Goal: Download file/media

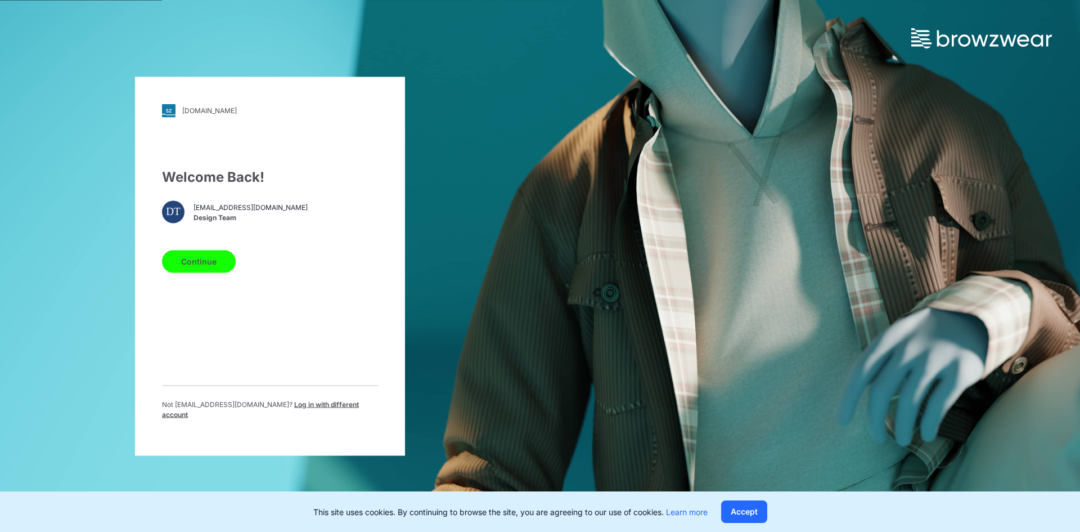
click at [194, 272] on button "Continue" at bounding box center [199, 261] width 74 height 23
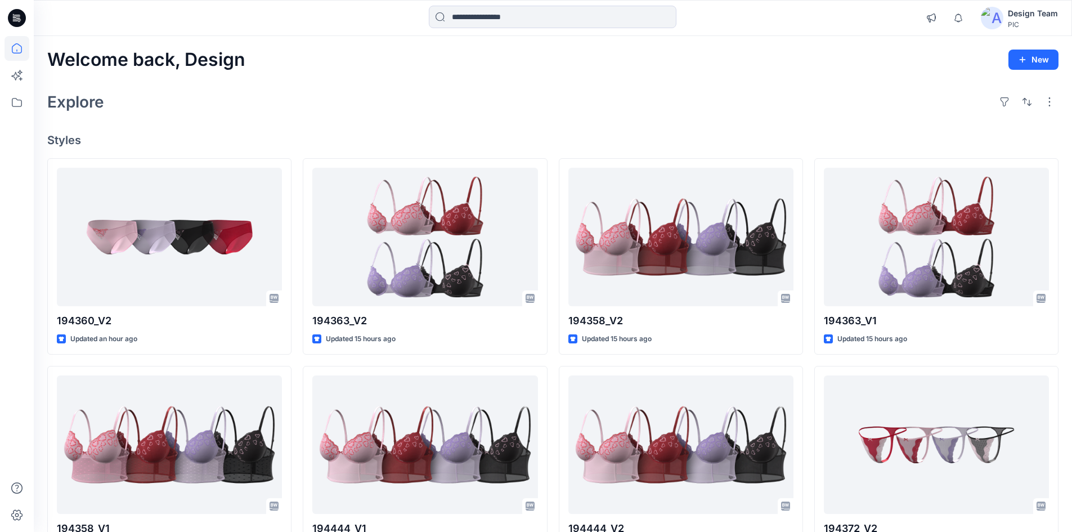
click at [1008, 11] on div "Design Team PIC" at bounding box center [1019, 18] width 77 height 23
click at [433, 100] on div "Explore" at bounding box center [552, 101] width 1011 height 27
click at [1002, 10] on div "Design Team PIC" at bounding box center [1019, 18] width 77 height 23
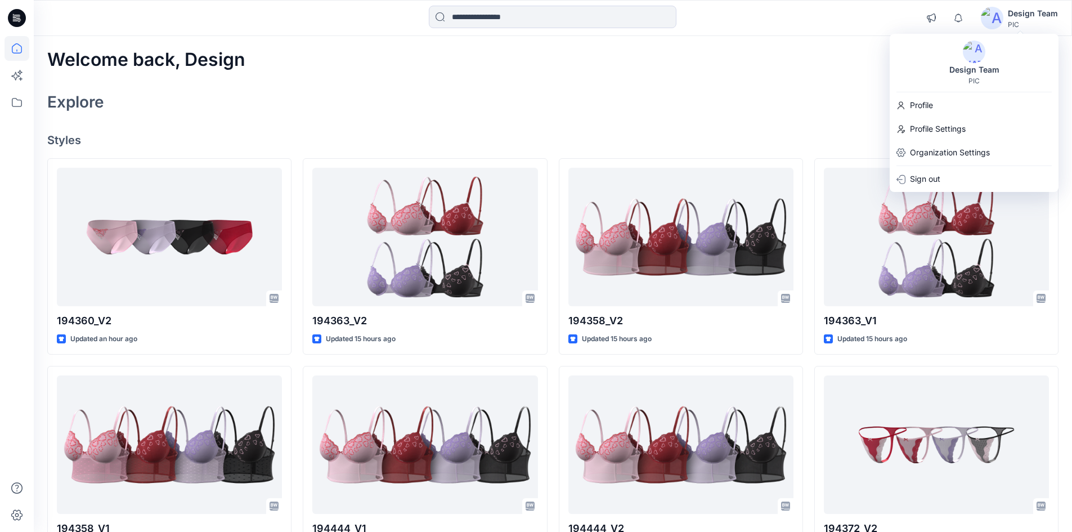
click at [521, 98] on div "Explore" at bounding box center [552, 101] width 1011 height 27
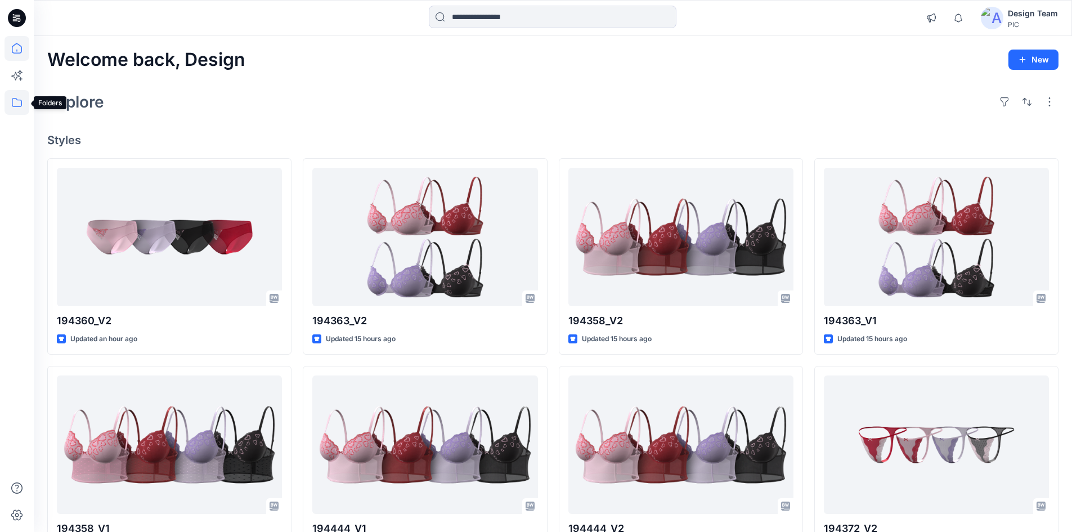
click at [13, 108] on icon at bounding box center [17, 102] width 25 height 25
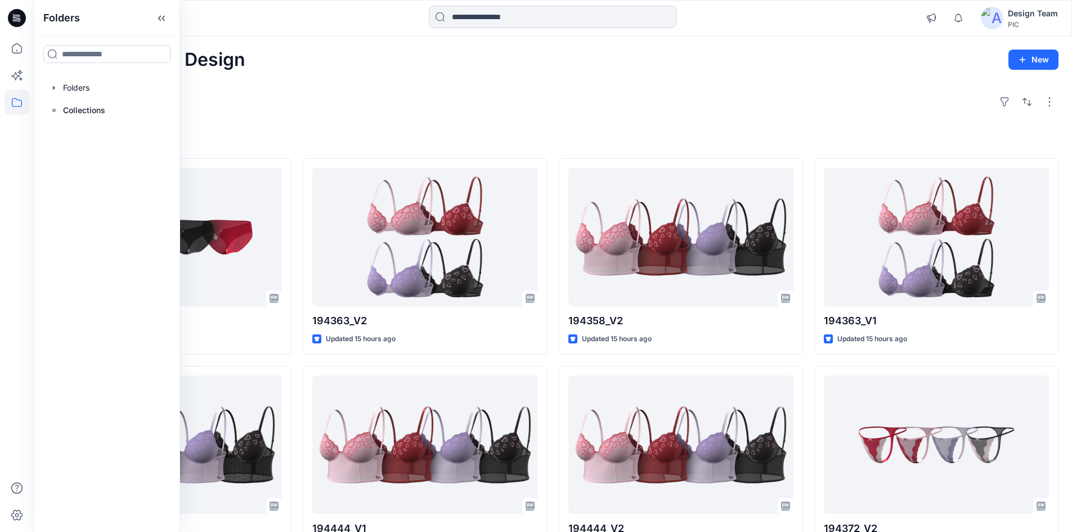
click at [271, 101] on div "Explore" at bounding box center [552, 101] width 1011 height 27
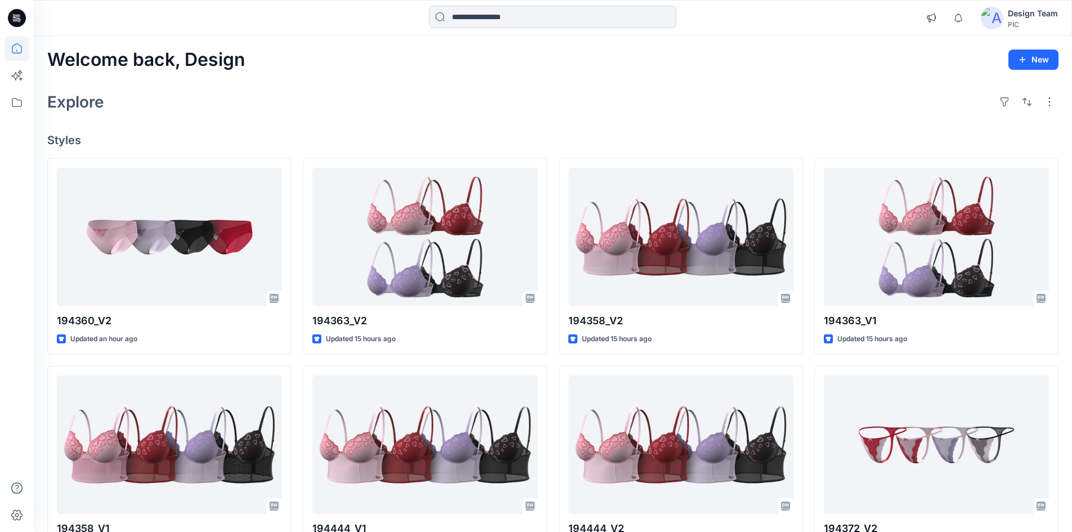
click at [25, 23] on icon at bounding box center [17, 18] width 18 height 36
click at [26, 21] on div at bounding box center [17, 18] width 36 height 36
click at [10, 24] on icon at bounding box center [17, 18] width 18 height 36
click at [15, 103] on icon at bounding box center [17, 102] width 25 height 25
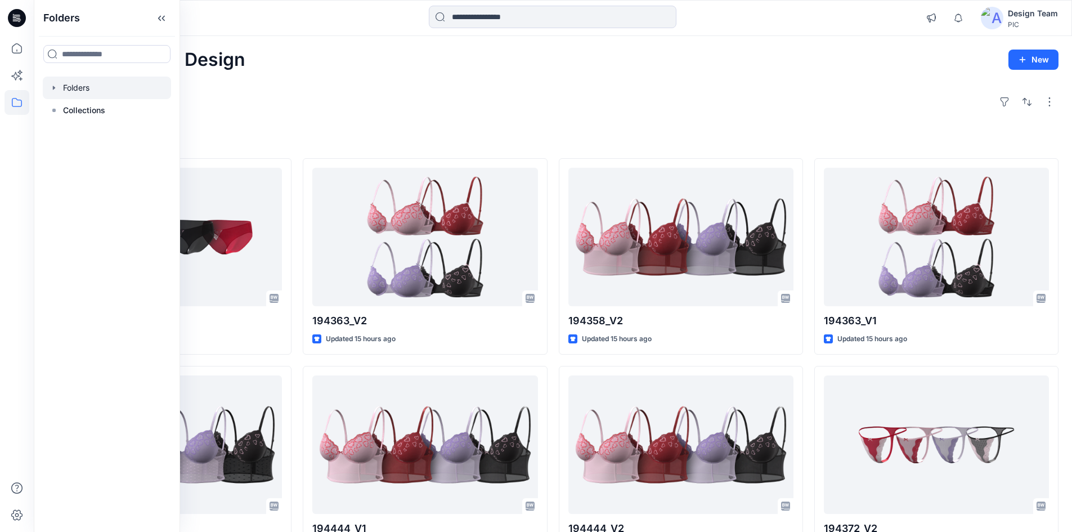
click at [89, 84] on div at bounding box center [107, 88] width 128 height 23
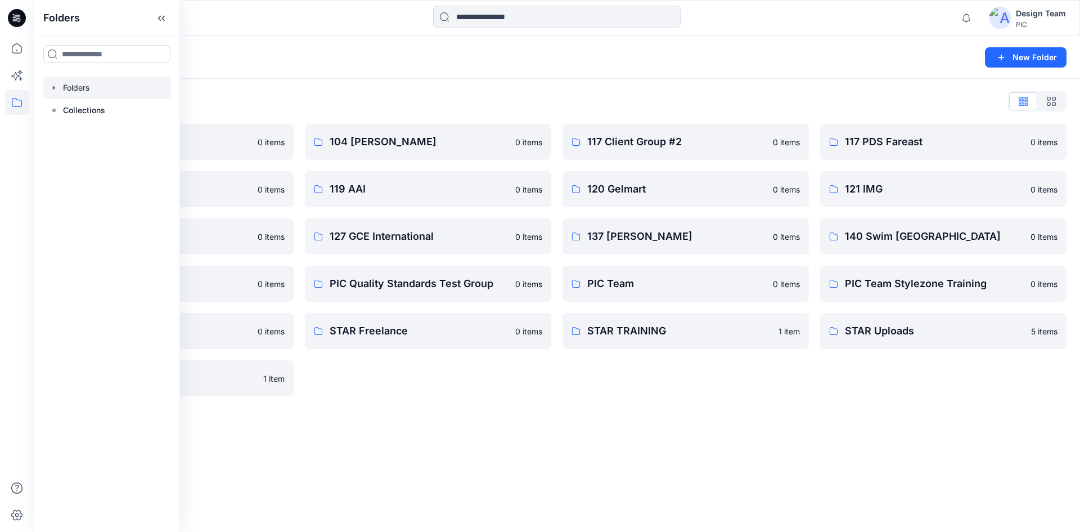
click at [515, 433] on div "Folders New Folder Folders List 103 HIS International 0 items 118 Add Black 0 i…" at bounding box center [557, 284] width 1047 height 496
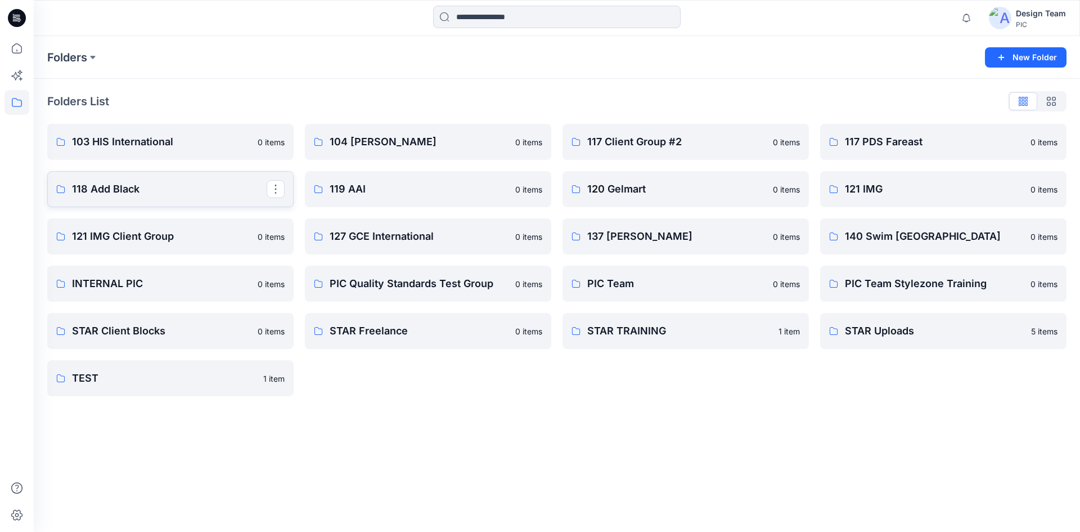
click at [100, 192] on p "118 Add Black" at bounding box center [169, 189] width 195 height 16
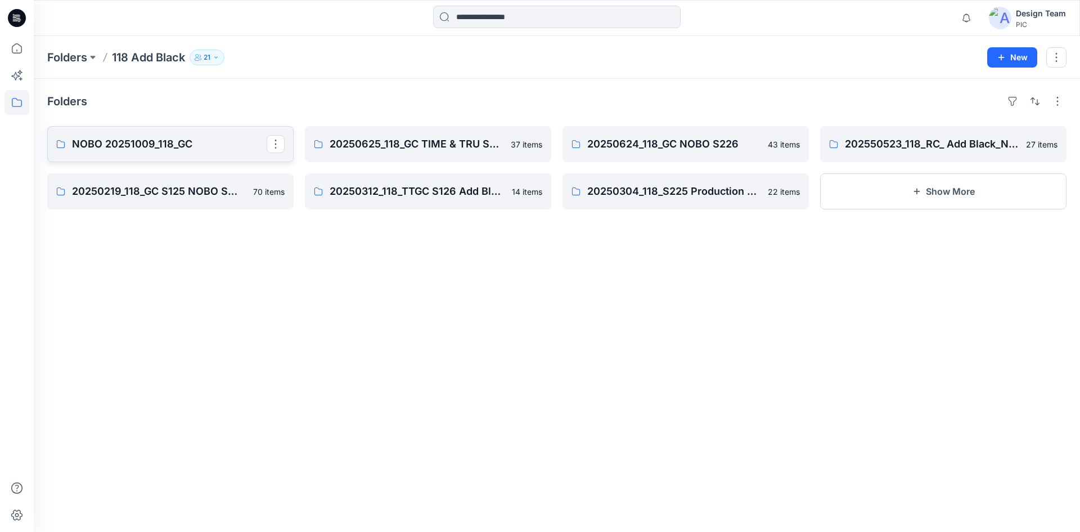
click at [180, 147] on p "NOBO 20251009_118_GC" at bounding box center [169, 144] width 195 height 16
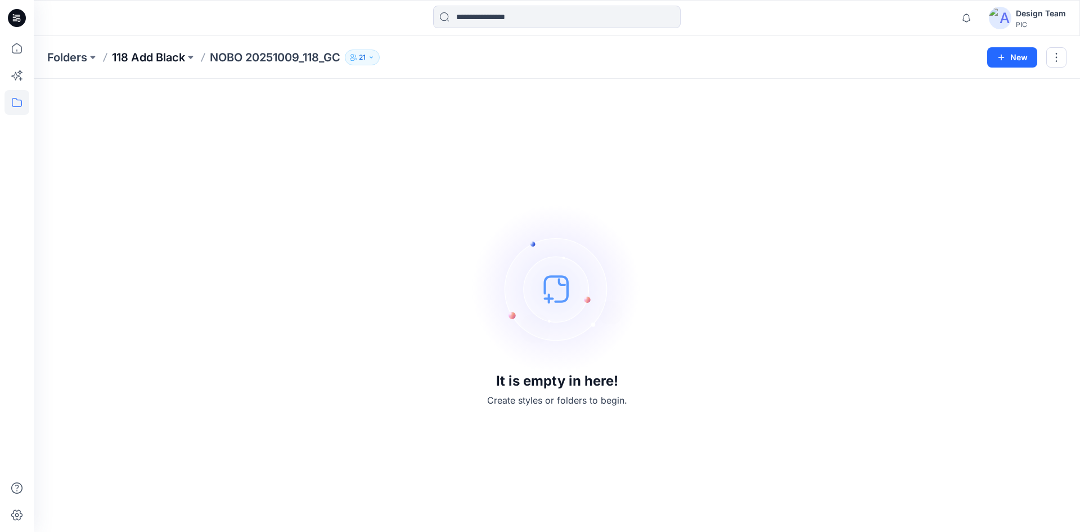
click at [153, 56] on p "118 Add Black" at bounding box center [148, 58] width 73 height 16
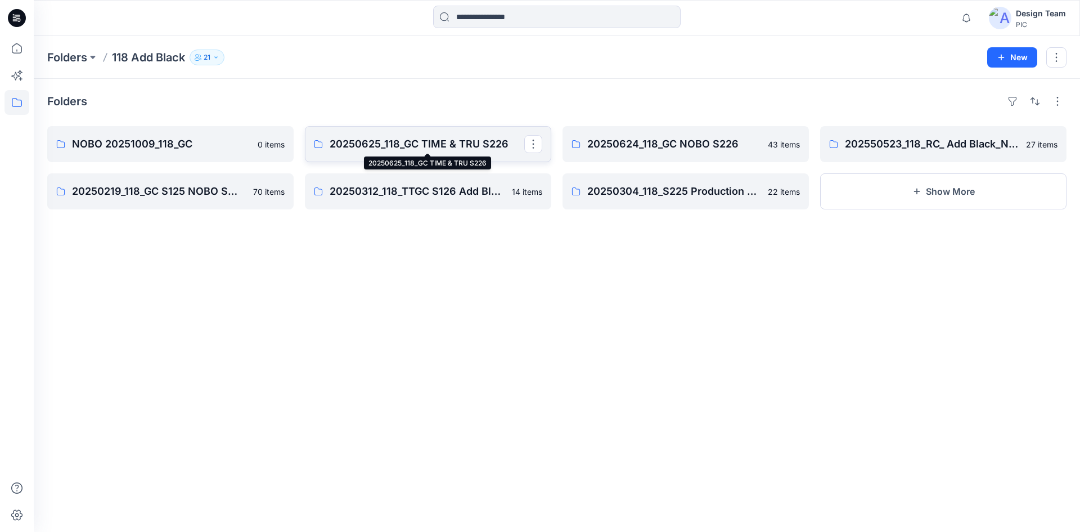
click at [448, 146] on p "20250625_118_GC TIME & TRU S226" at bounding box center [427, 144] width 195 height 16
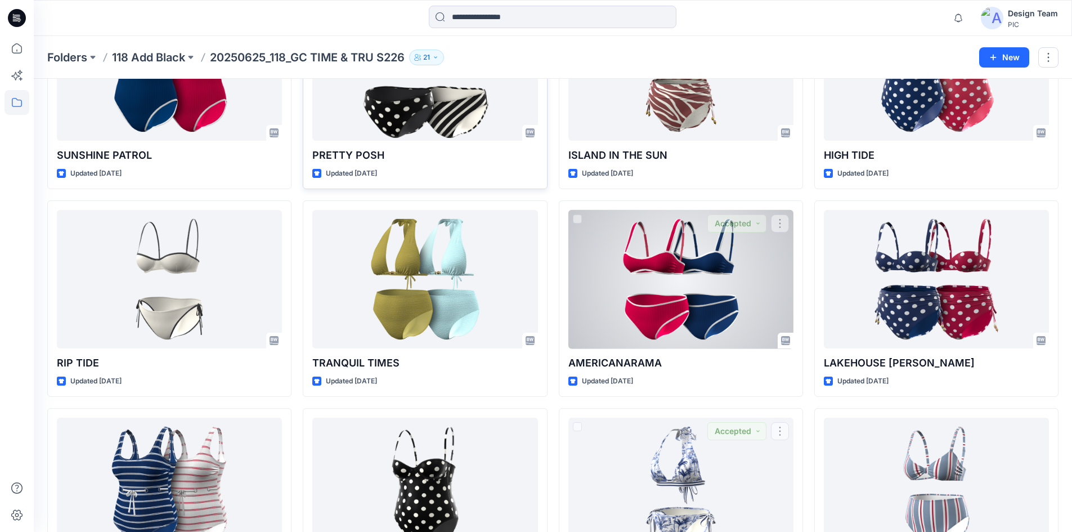
scroll to position [380, 0]
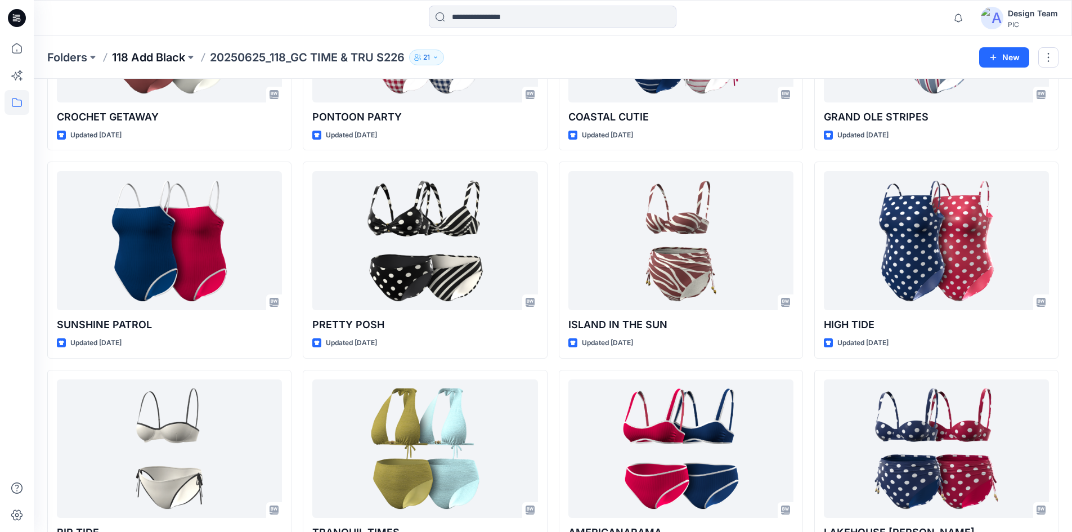
click at [165, 55] on p "118 Add Black" at bounding box center [148, 58] width 73 height 16
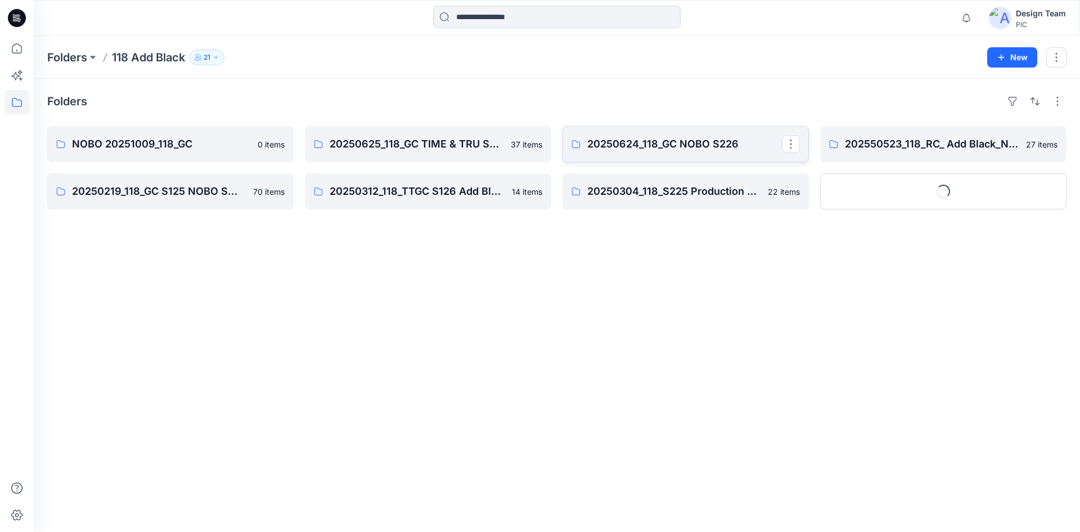
click at [651, 150] on p "20250624_118_GC NOBO S226" at bounding box center [685, 144] width 195 height 16
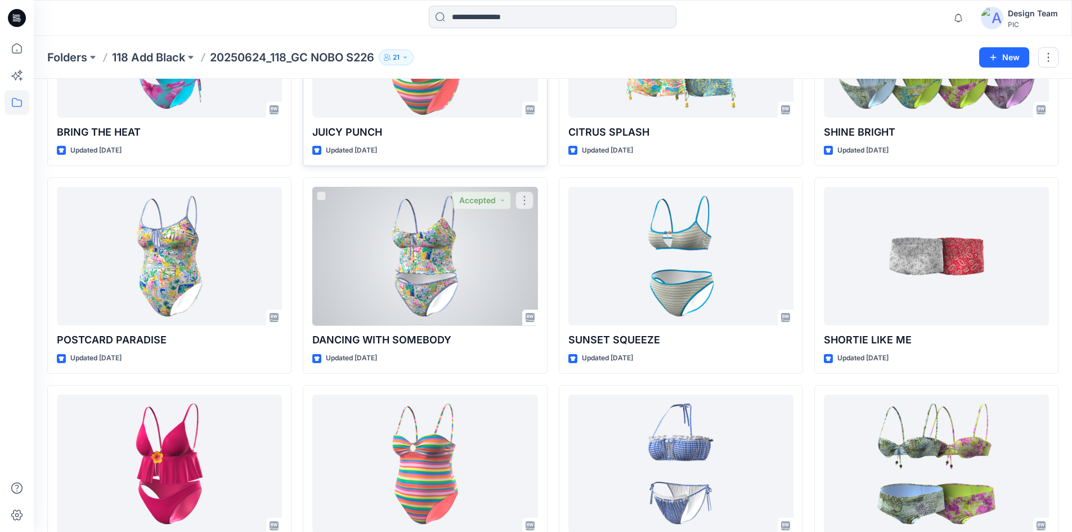
scroll to position [644, 0]
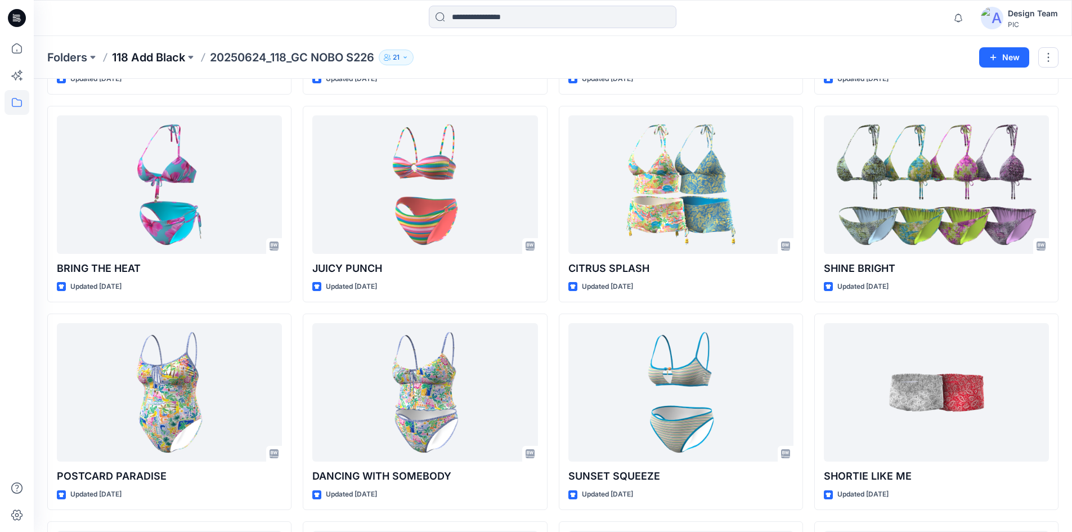
click at [146, 60] on p "118 Add Black" at bounding box center [148, 58] width 73 height 16
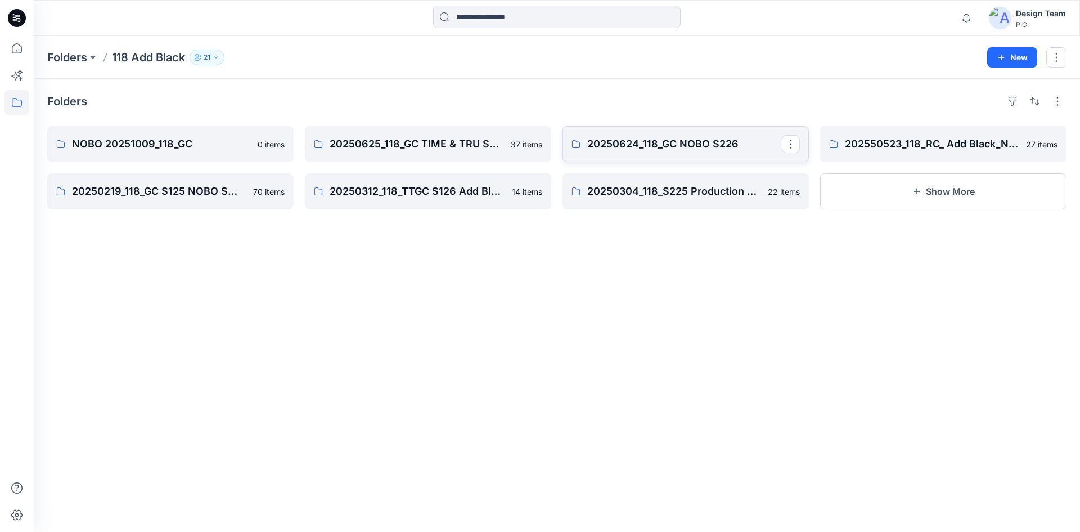
click at [636, 150] on p "20250624_118_GC NOBO S226" at bounding box center [685, 144] width 195 height 16
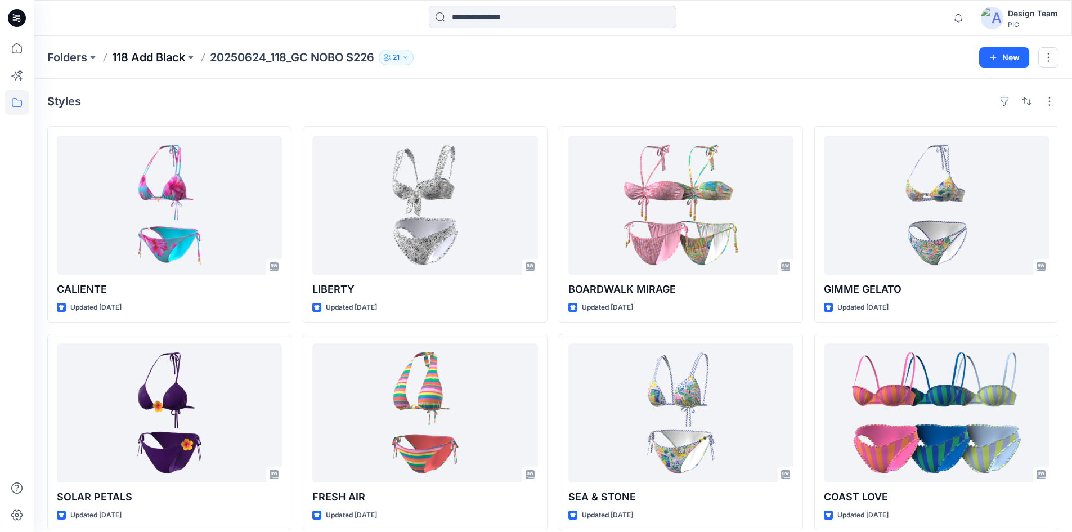
click at [137, 56] on p "118 Add Black" at bounding box center [148, 58] width 73 height 16
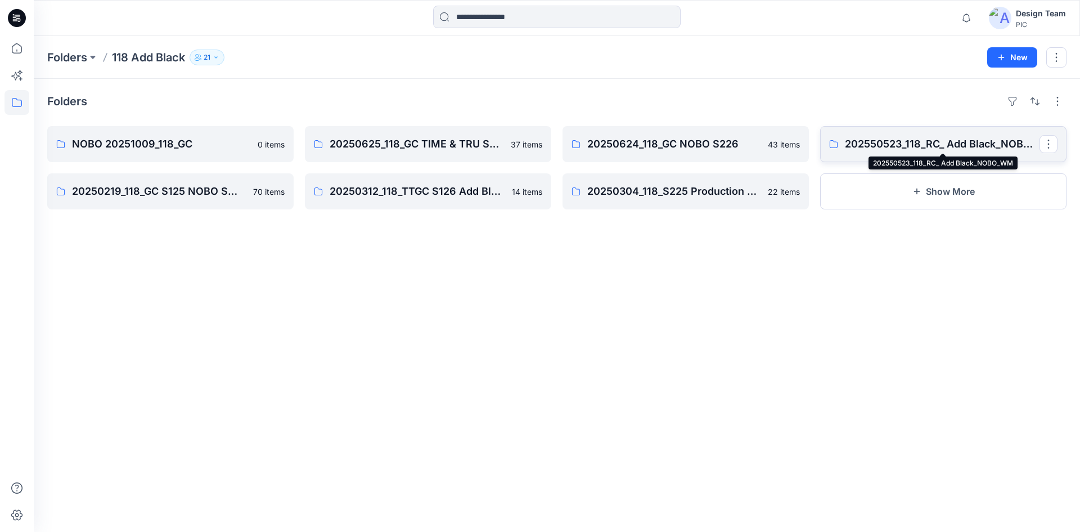
click at [940, 141] on p "202550523_118_RC_ Add Black_NOBO_WM" at bounding box center [942, 144] width 195 height 16
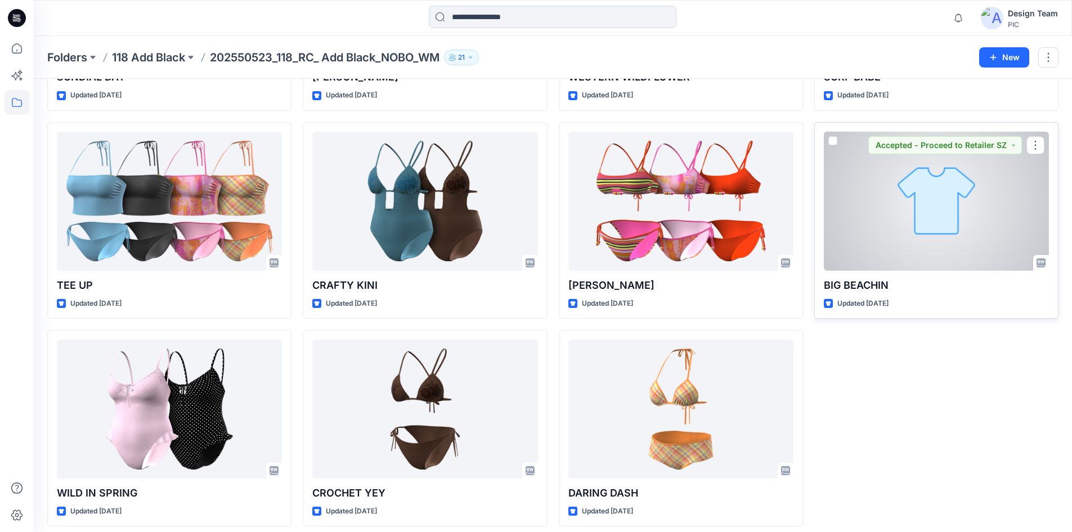
scroll to position [1051, 0]
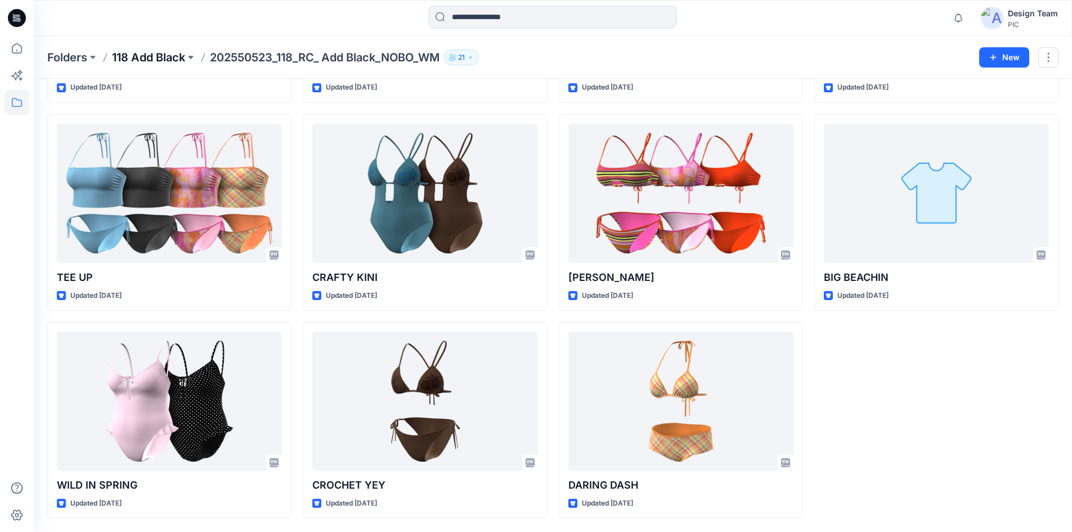
click at [173, 59] on p "118 Add Black" at bounding box center [148, 58] width 73 height 16
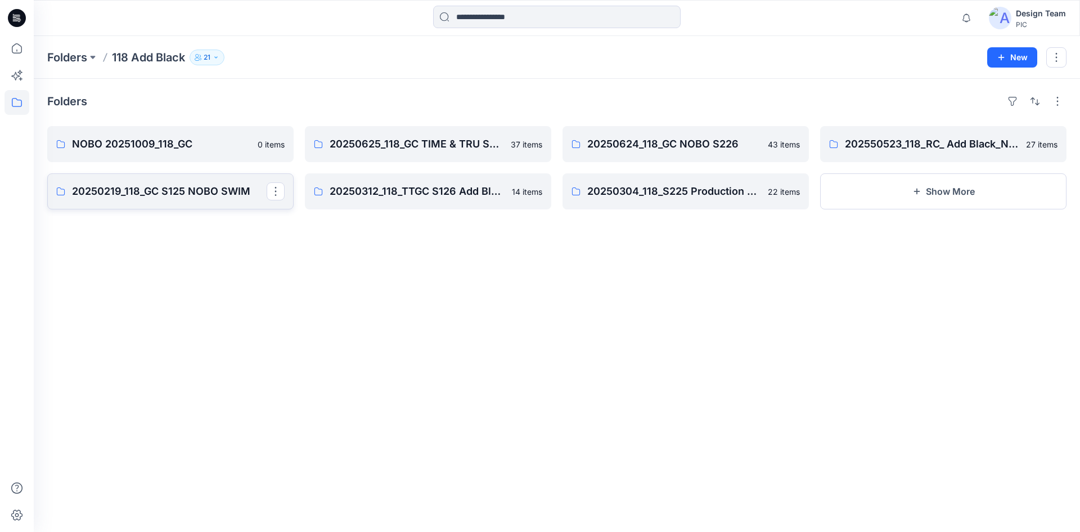
click at [175, 182] on link "20250219_118_GC S125 NOBO SWIM" at bounding box center [170, 191] width 246 height 36
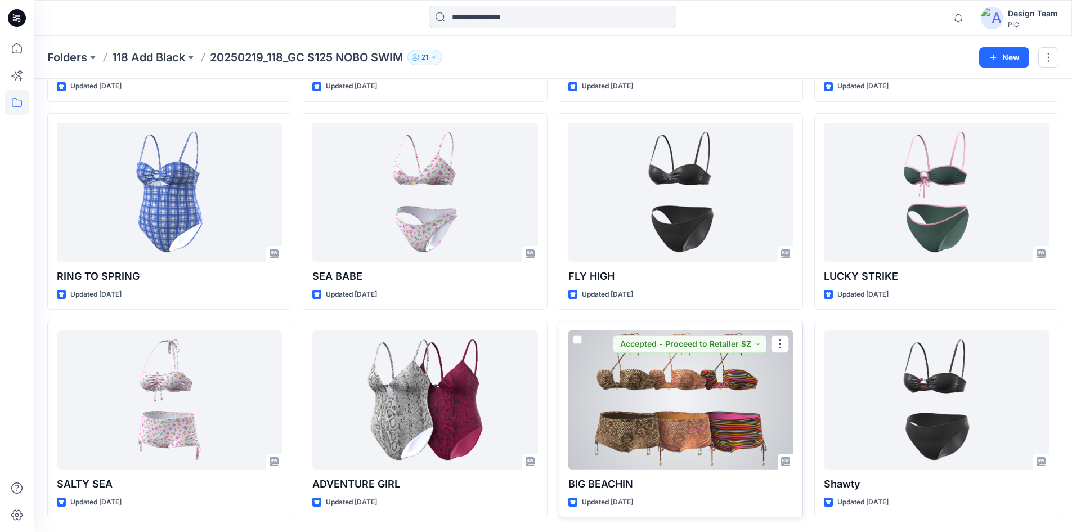
scroll to position [2126, 0]
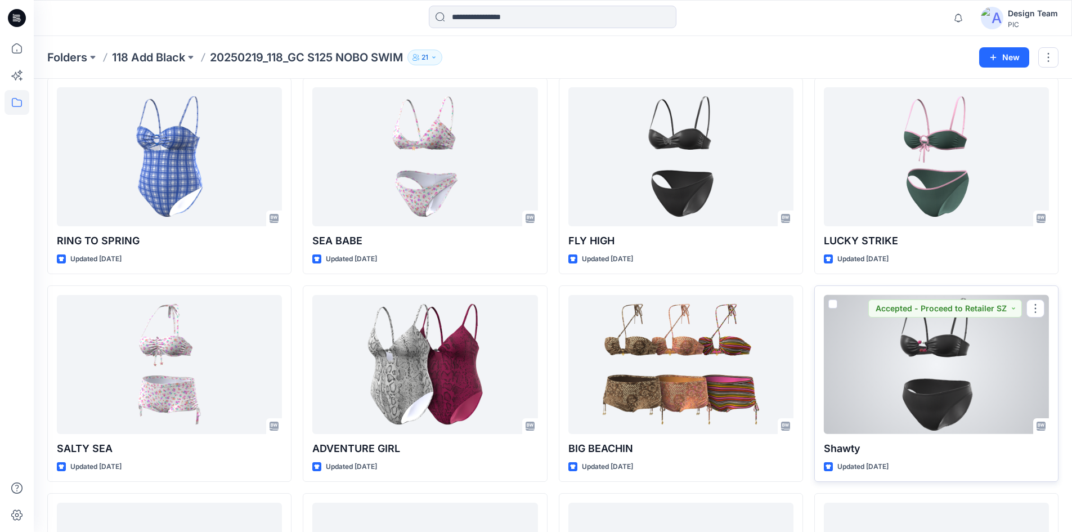
click at [934, 410] on div at bounding box center [936, 364] width 225 height 139
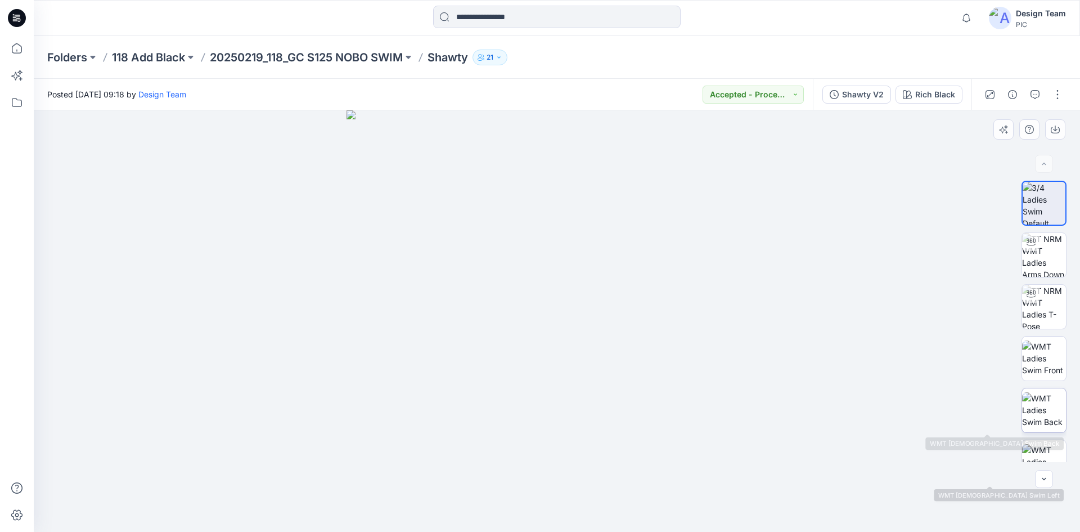
click at [1037, 416] on img at bounding box center [1045, 409] width 44 height 35
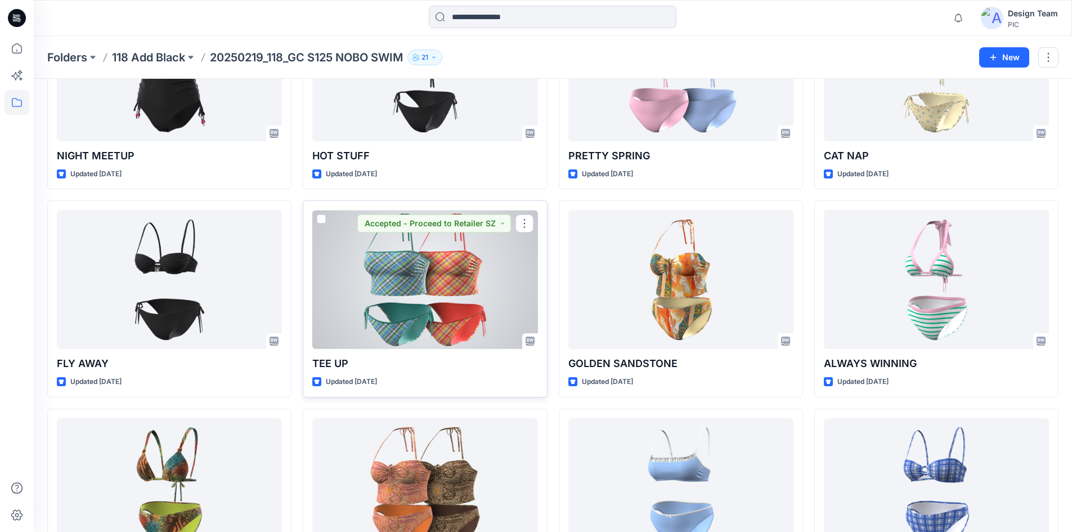
scroll to position [2633, 0]
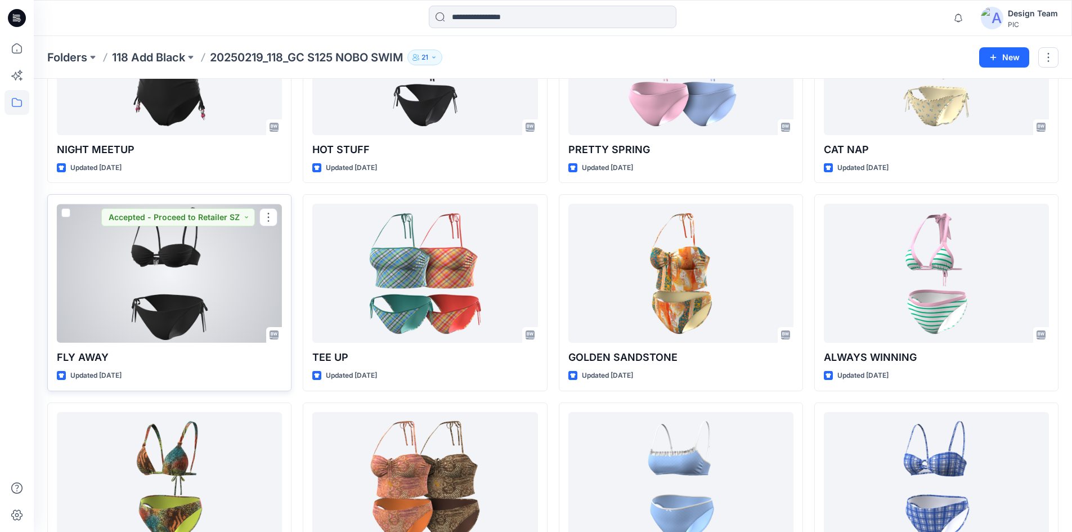
click at [182, 291] on div at bounding box center [169, 273] width 225 height 139
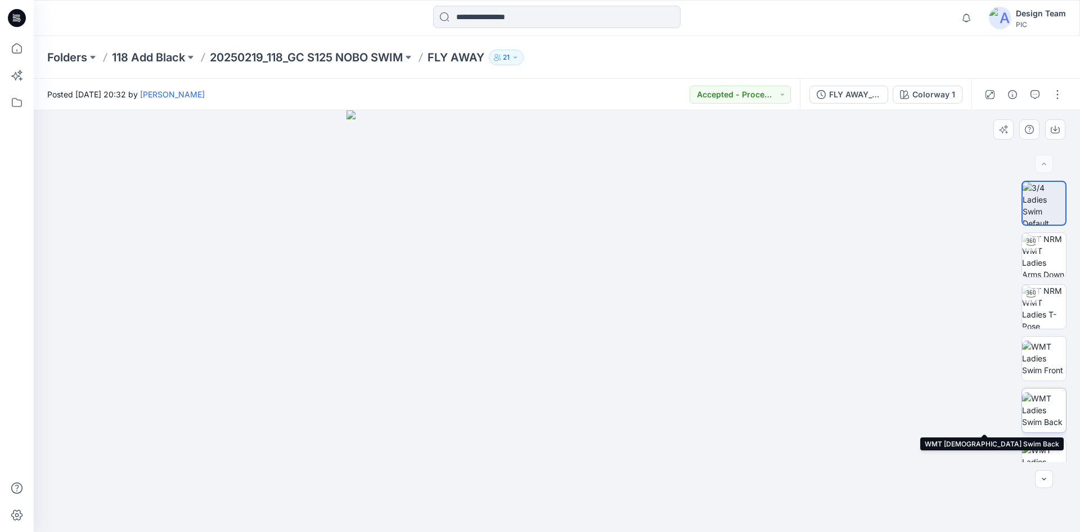
click at [1045, 417] on img at bounding box center [1045, 409] width 44 height 35
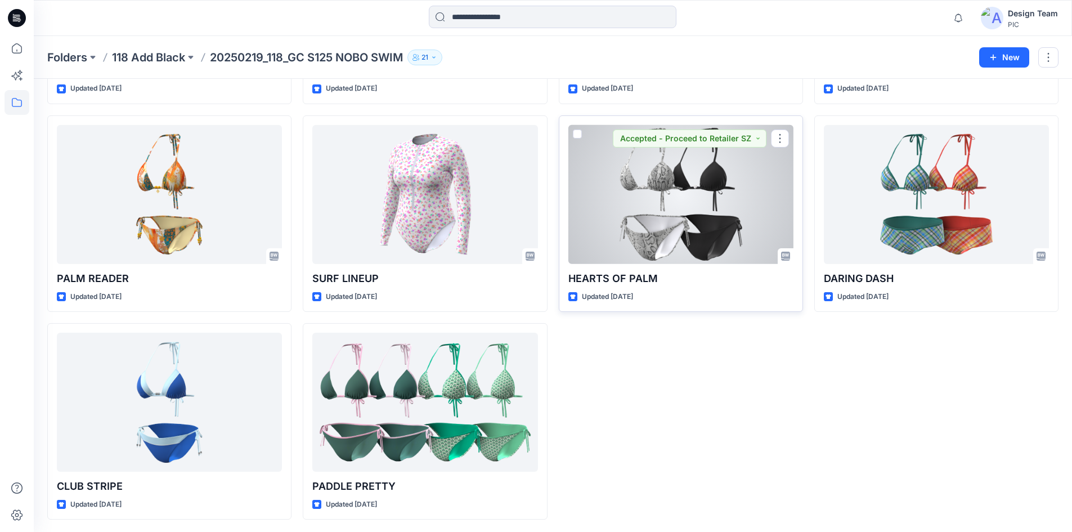
scroll to position [3336, 0]
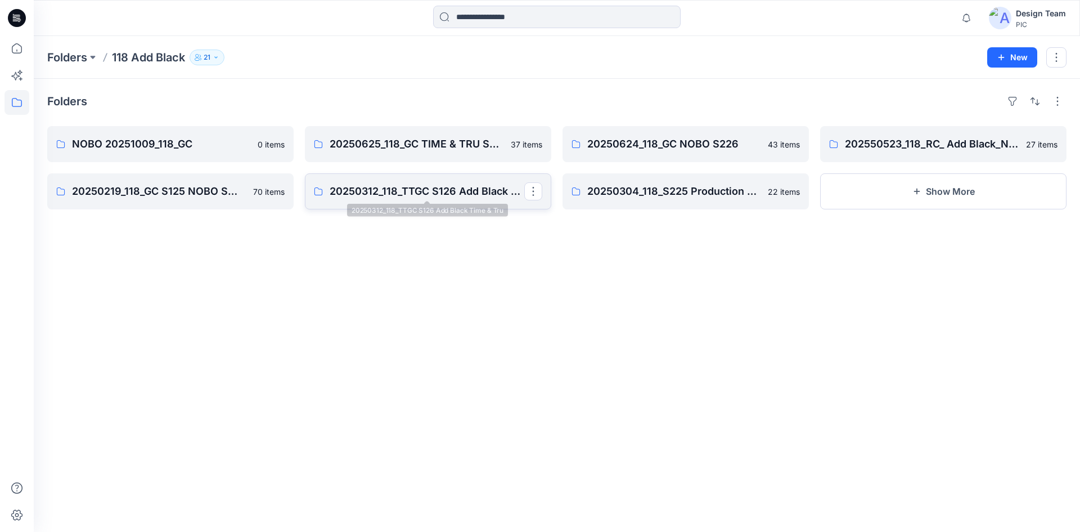
click at [424, 199] on p "20250312_118_TTGC S126 Add Black Time & Tru" at bounding box center [427, 191] width 195 height 16
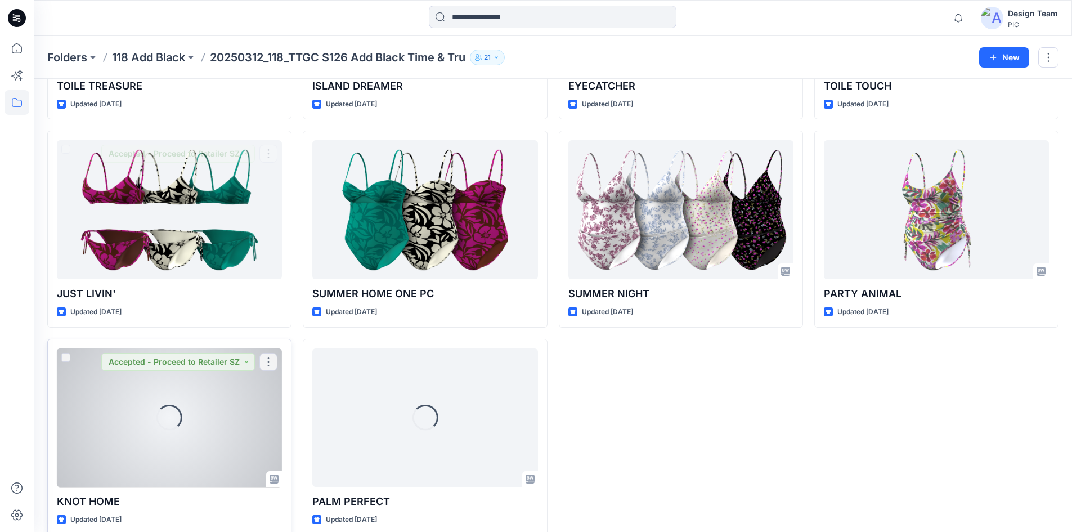
scroll to position [428, 0]
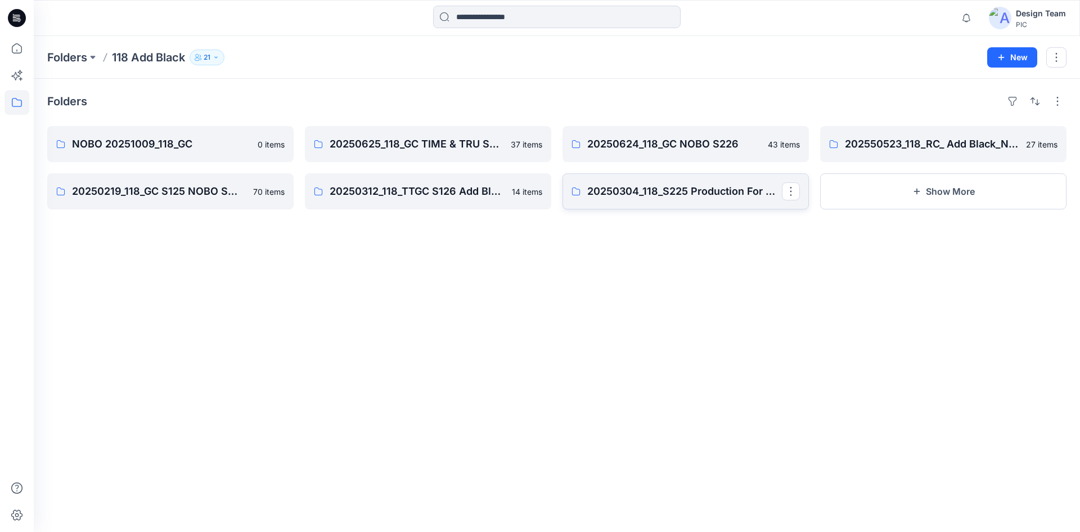
click at [595, 205] on link "20250304_118_S225 Production For Mod" at bounding box center [686, 191] width 246 height 36
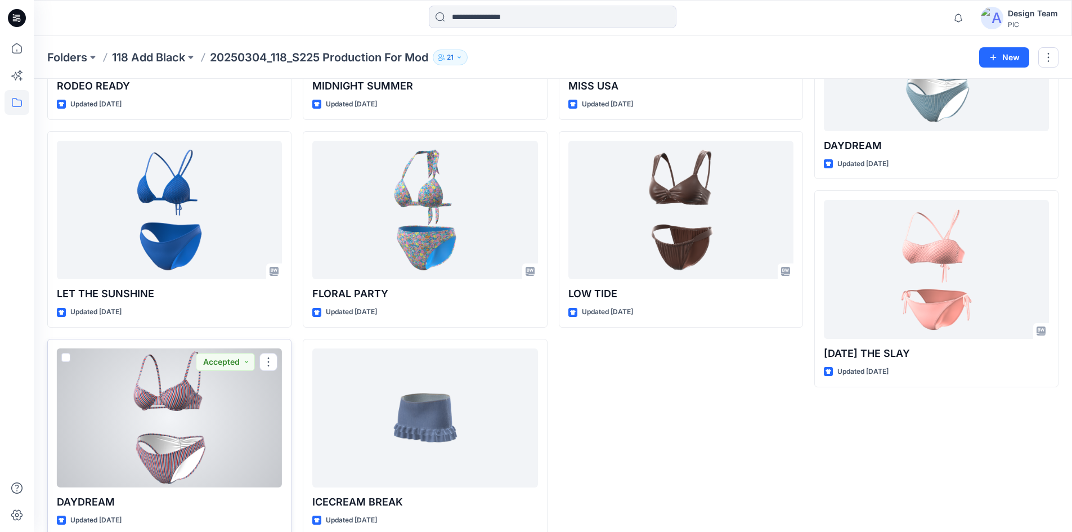
scroll to position [843, 0]
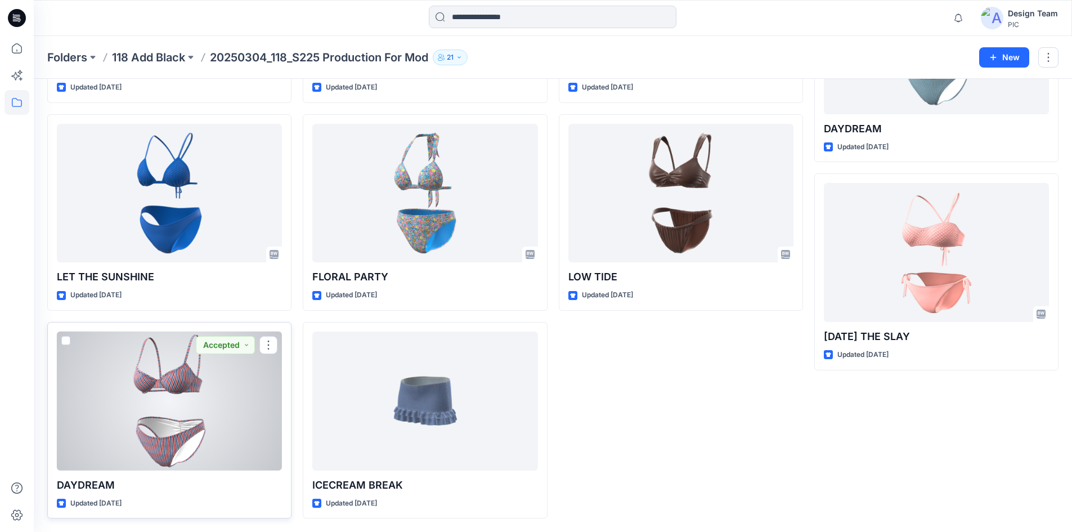
click at [201, 431] on div at bounding box center [169, 400] width 225 height 139
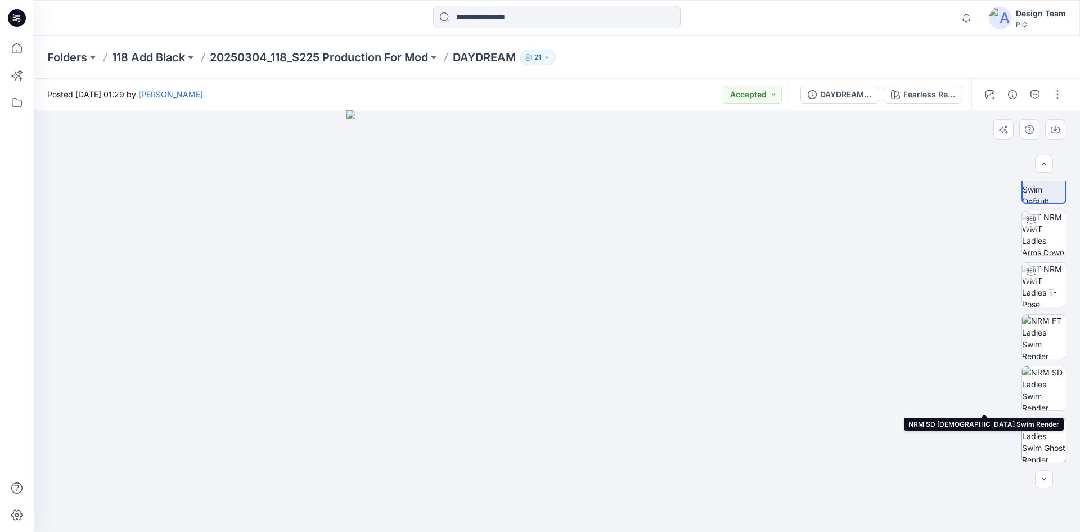
scroll to position [23, 0]
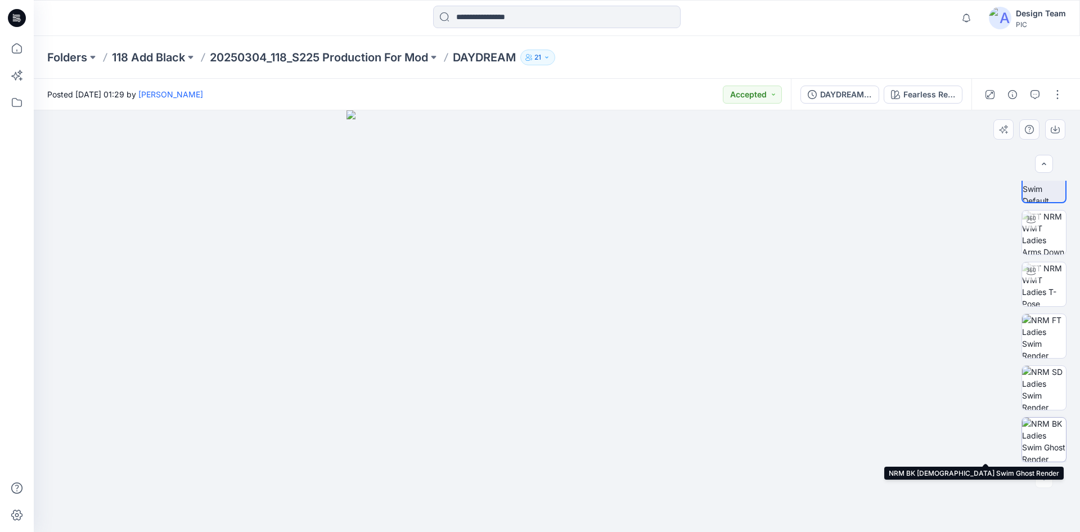
click at [1050, 451] on img at bounding box center [1045, 440] width 44 height 44
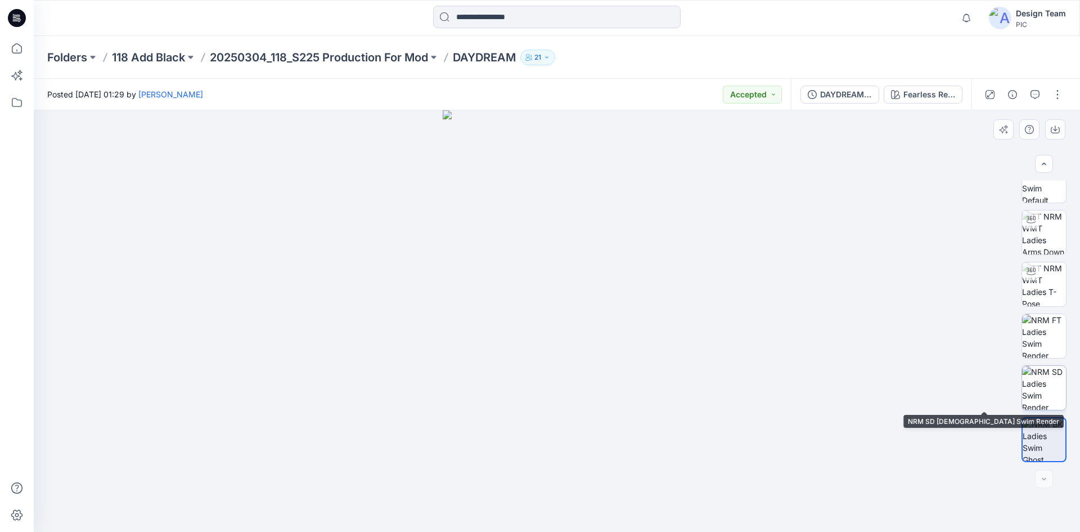
click at [1041, 396] on img at bounding box center [1045, 388] width 44 height 44
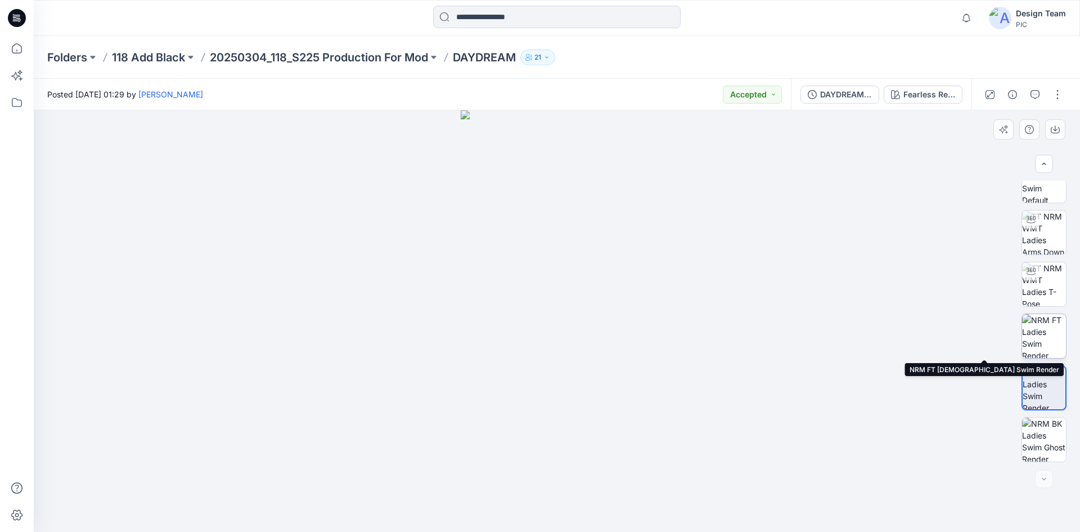
click at [1037, 337] on img at bounding box center [1045, 336] width 44 height 44
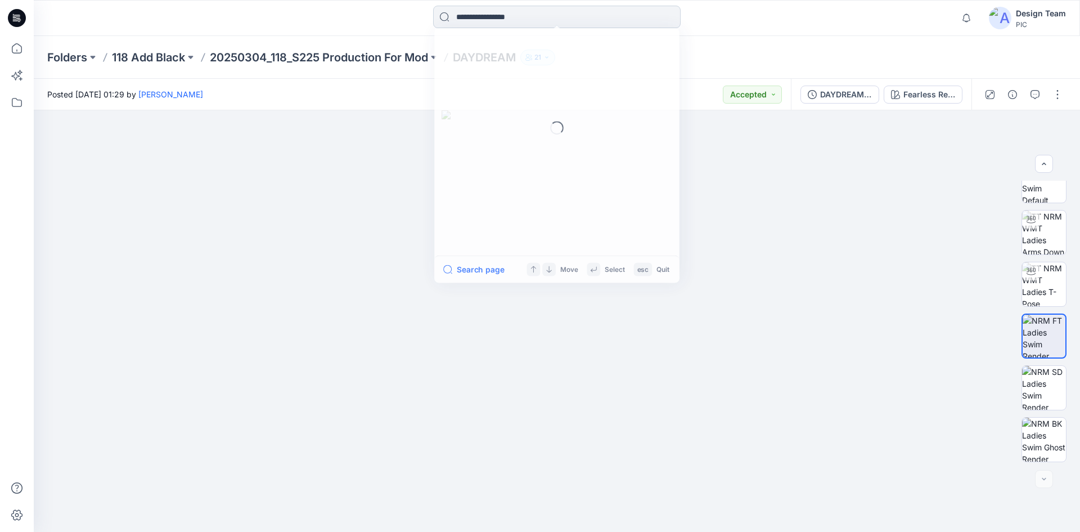
click at [509, 15] on input at bounding box center [557, 17] width 248 height 23
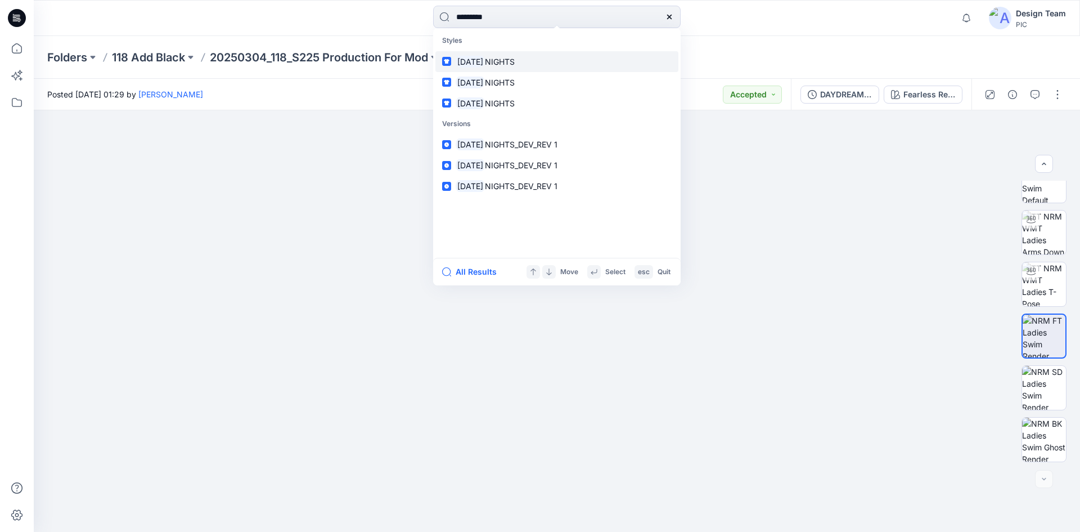
type input "********"
click at [509, 61] on span "NIGHTS" at bounding box center [500, 62] width 30 height 10
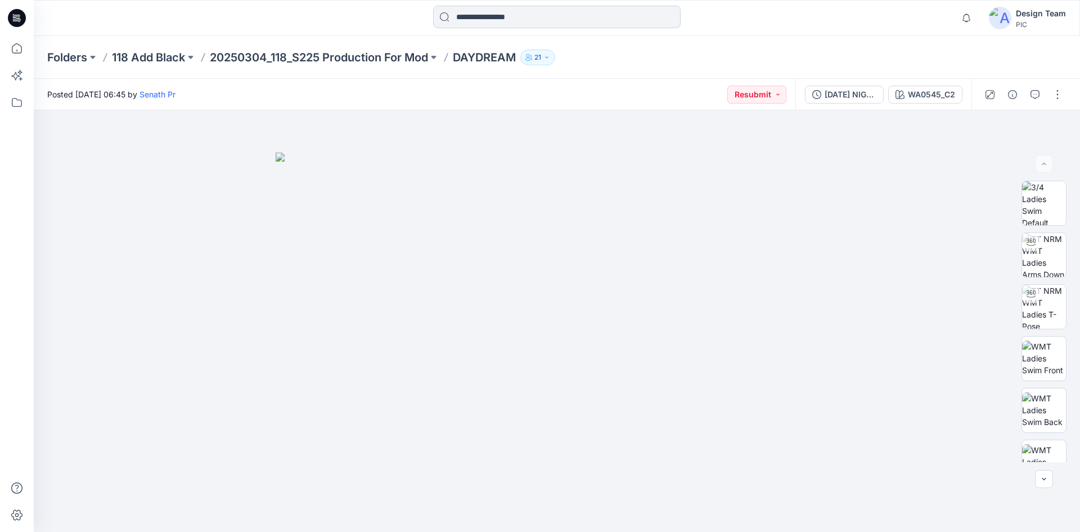
click at [510, 20] on input at bounding box center [557, 17] width 248 height 23
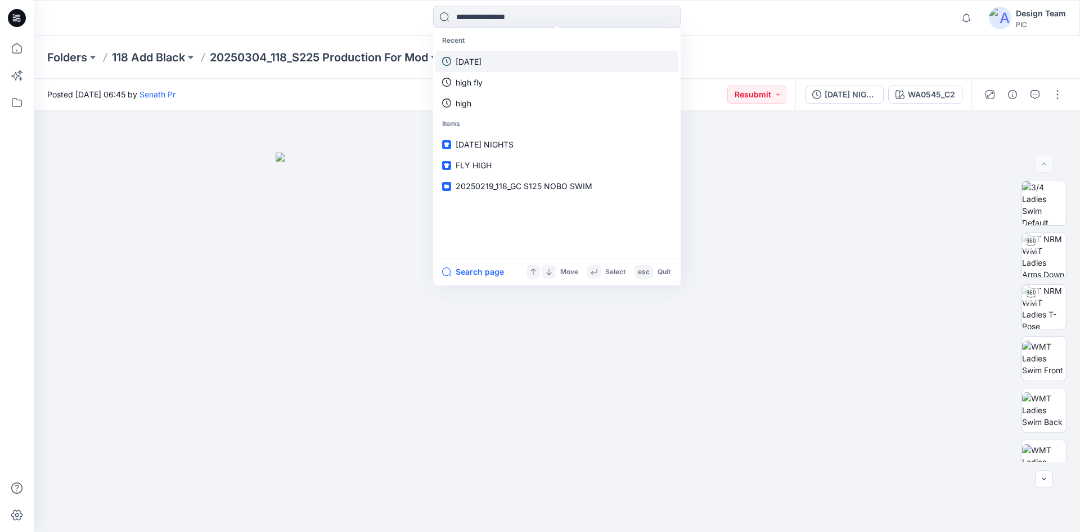
click at [486, 57] on link "[DATE]" at bounding box center [557, 61] width 243 height 21
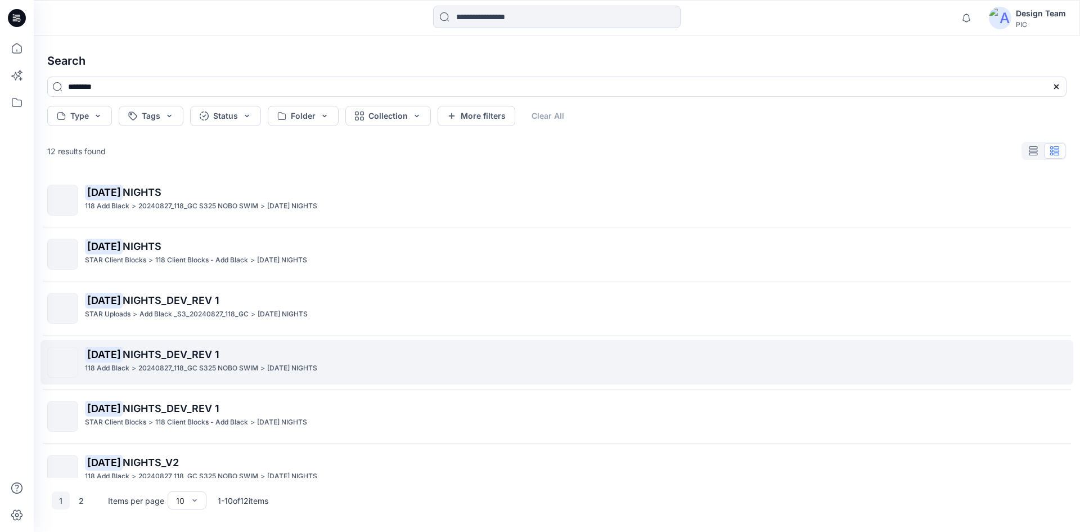
scroll to position [113, 0]
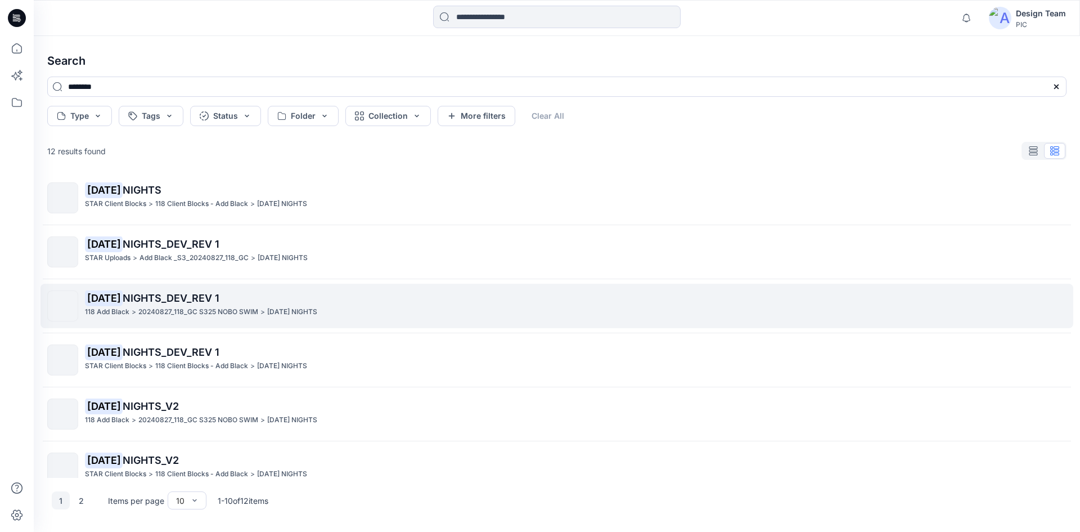
click at [156, 302] on span "NIGHTS_DEV_REV 1" at bounding box center [171, 298] width 97 height 12
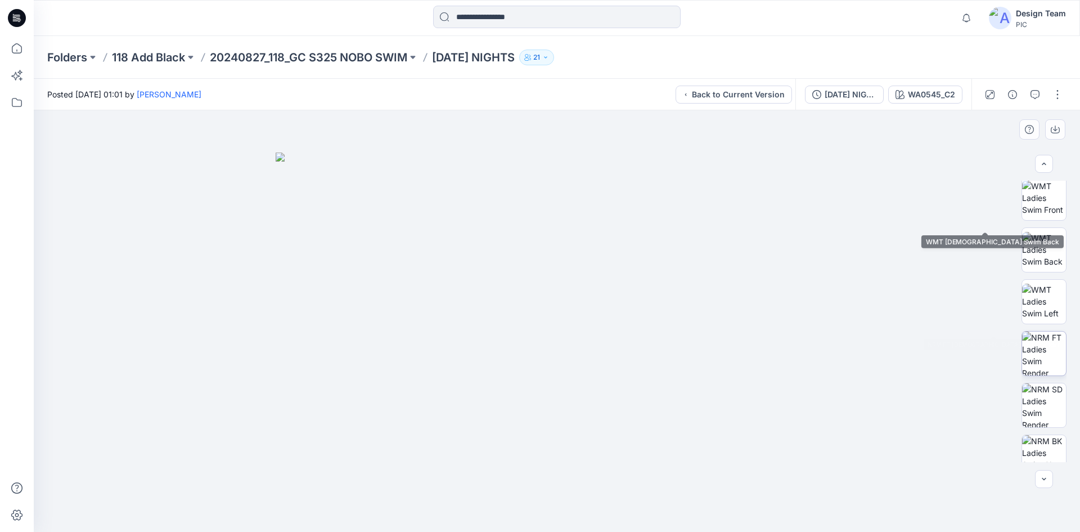
scroll to position [225, 0]
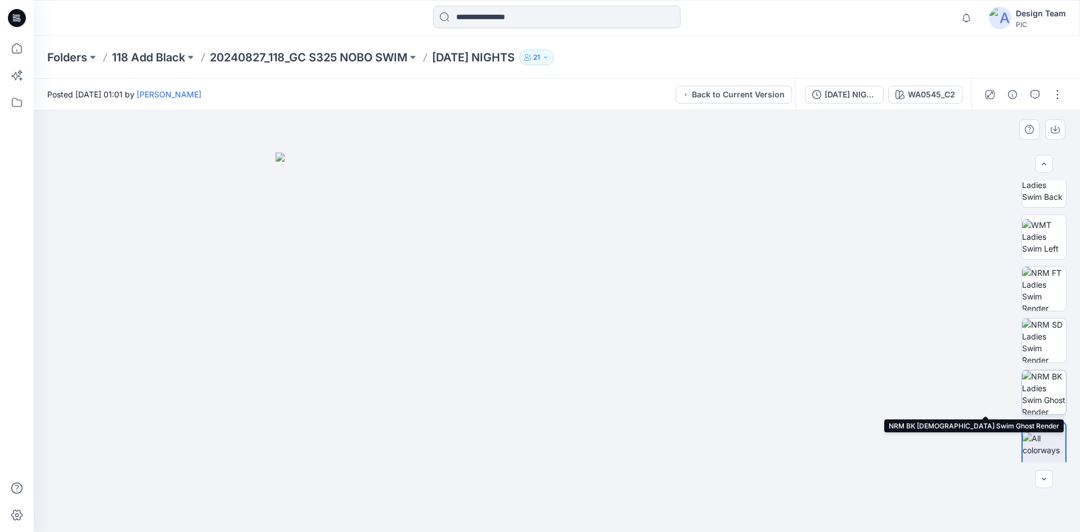
click at [1048, 397] on img at bounding box center [1045, 392] width 44 height 44
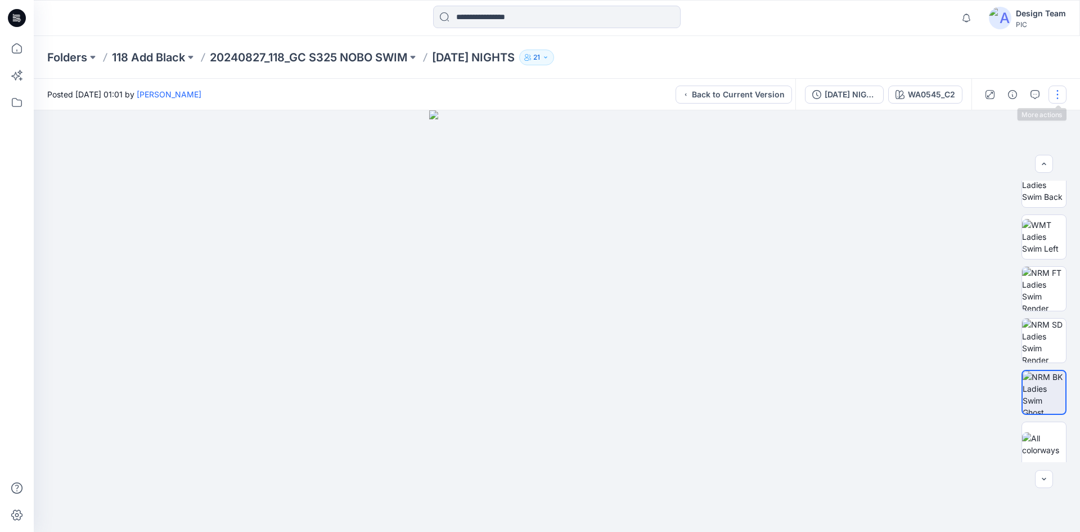
click at [1062, 95] on button "button" at bounding box center [1058, 95] width 18 height 18
click at [791, 176] on div at bounding box center [557, 320] width 1047 height 421
click at [832, 101] on button "[DATE] NIGHTS_DEV_REV 1" at bounding box center [844, 95] width 79 height 18
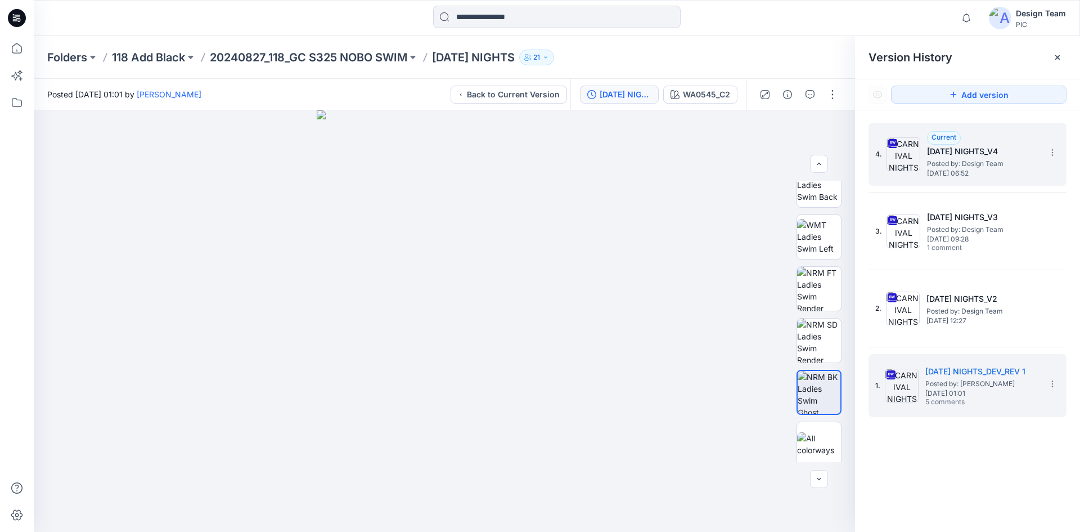
click at [974, 154] on h5 "[DATE] NIGHTS_V4" at bounding box center [983, 152] width 113 height 14
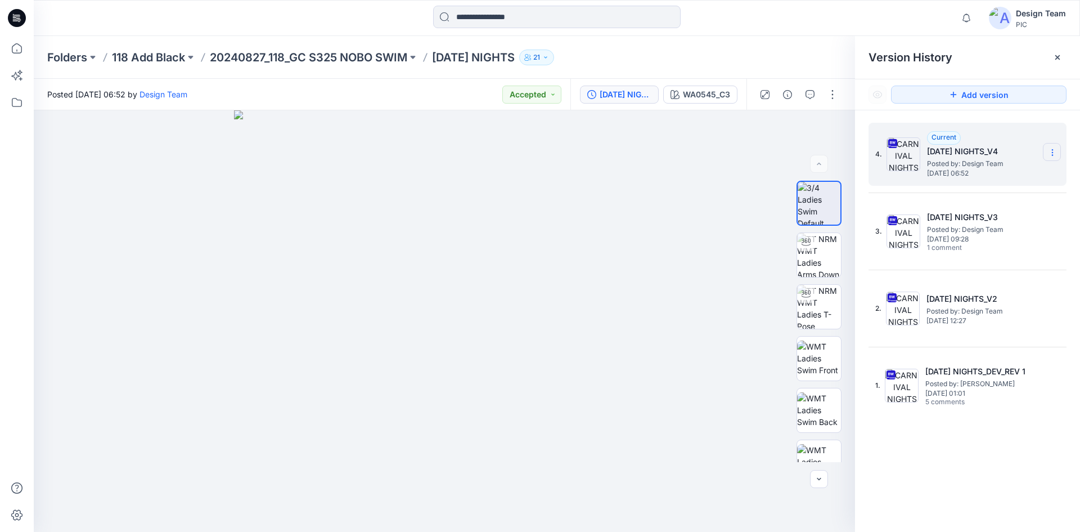
click at [1052, 149] on icon at bounding box center [1052, 152] width 9 height 9
click at [648, 231] on img at bounding box center [444, 320] width 421 height 421
click at [1054, 152] on icon at bounding box center [1052, 152] width 9 height 9
click at [1016, 168] on span "Download Source BW File" at bounding box center [996, 175] width 95 height 14
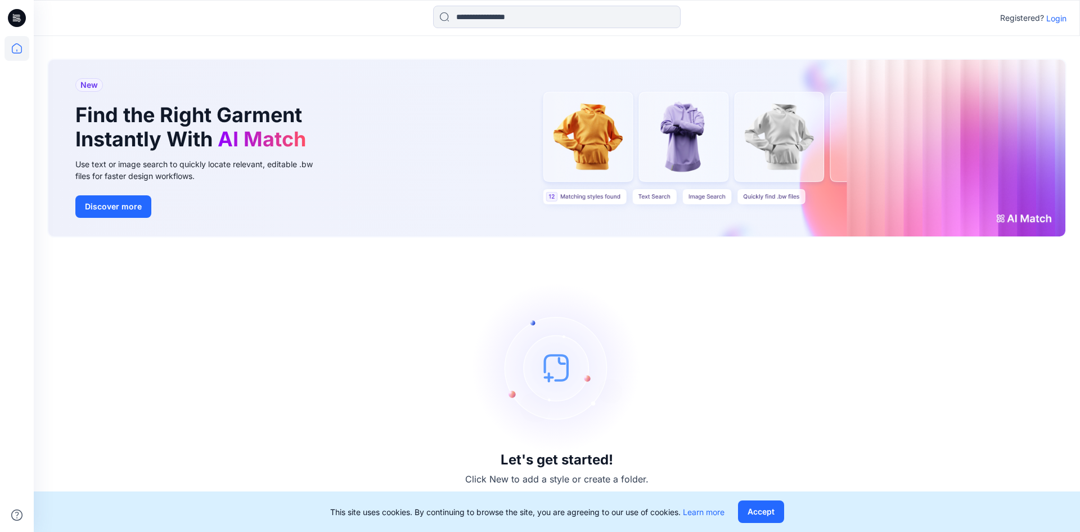
click at [1064, 16] on p "Login" at bounding box center [1057, 18] width 20 height 12
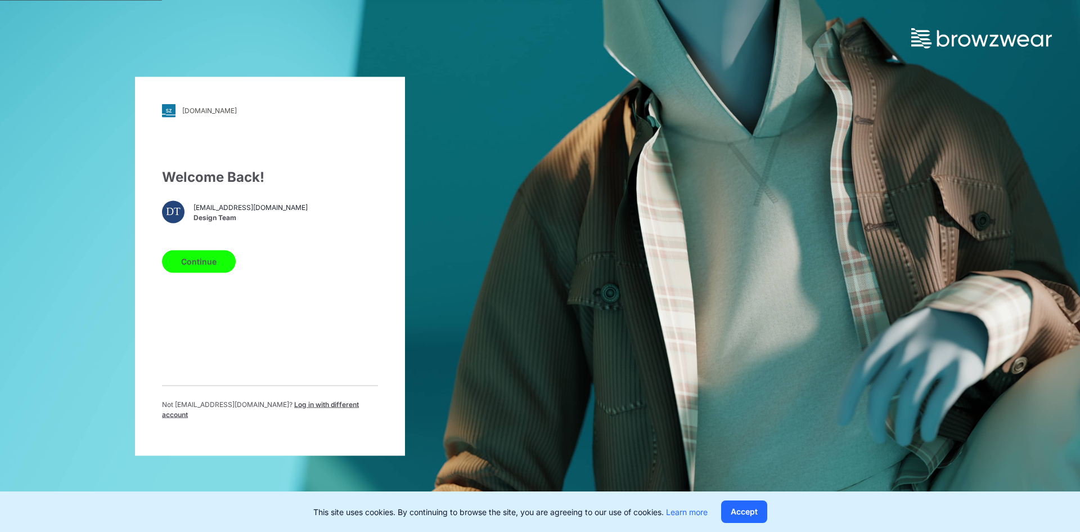
click at [205, 272] on button "Continue" at bounding box center [199, 261] width 74 height 23
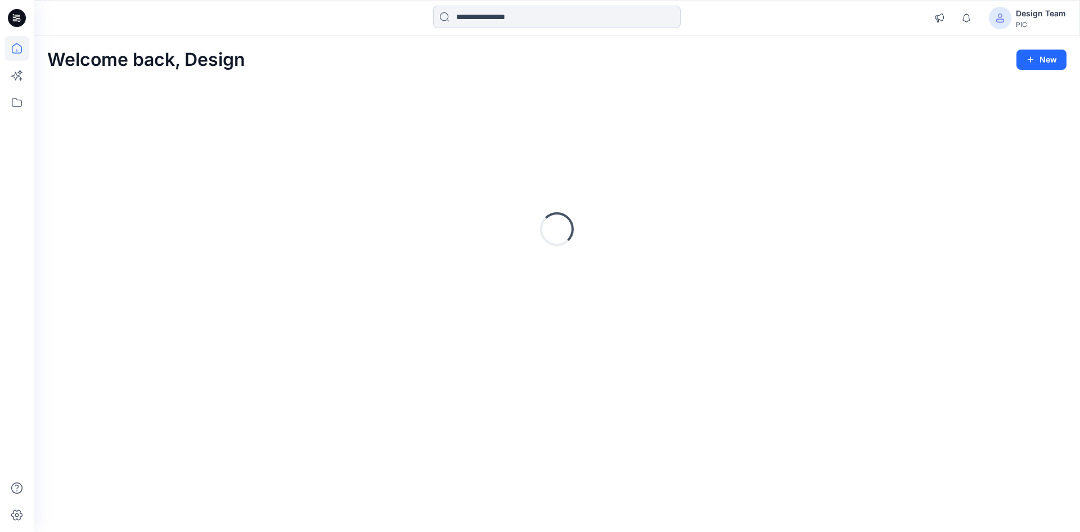
click at [522, 21] on input at bounding box center [557, 17] width 248 height 23
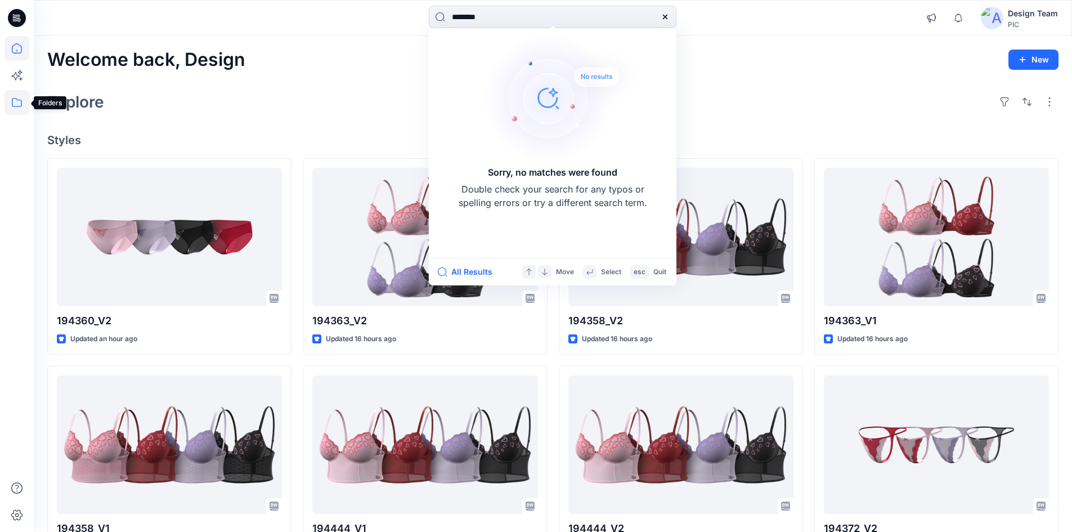
type input "********"
click at [22, 102] on icon at bounding box center [17, 102] width 10 height 9
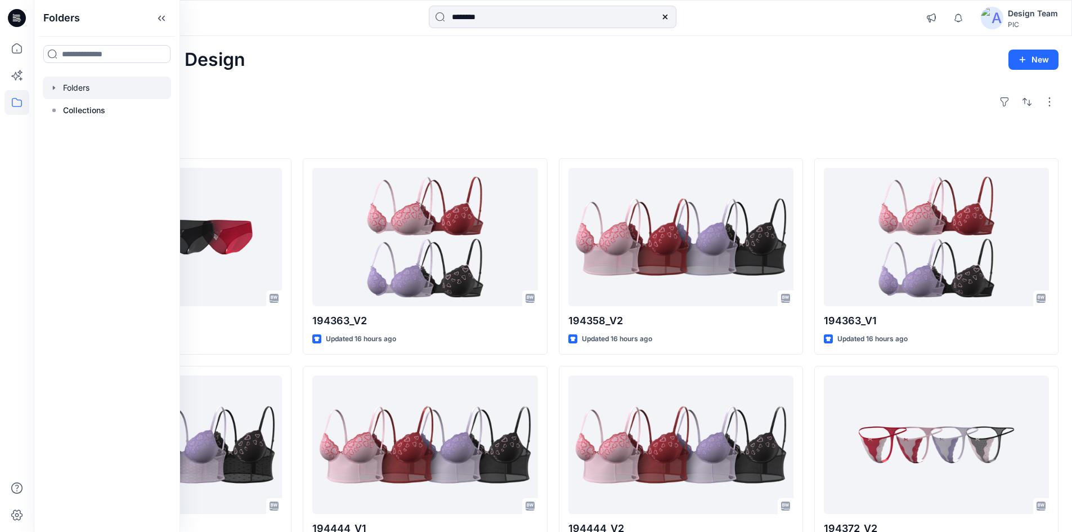
click at [80, 93] on div at bounding box center [107, 88] width 128 height 23
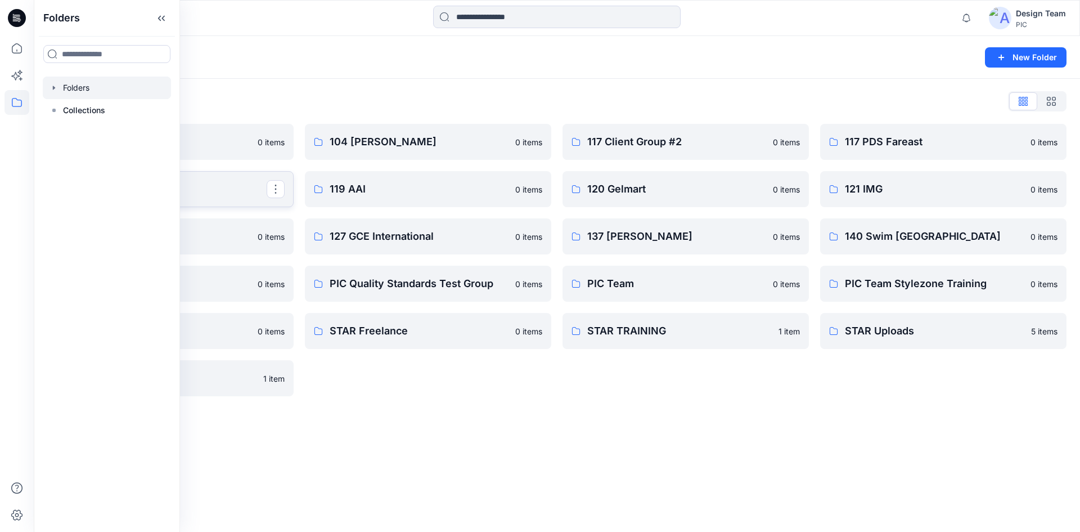
click at [243, 190] on p "118 Add Black" at bounding box center [169, 189] width 195 height 16
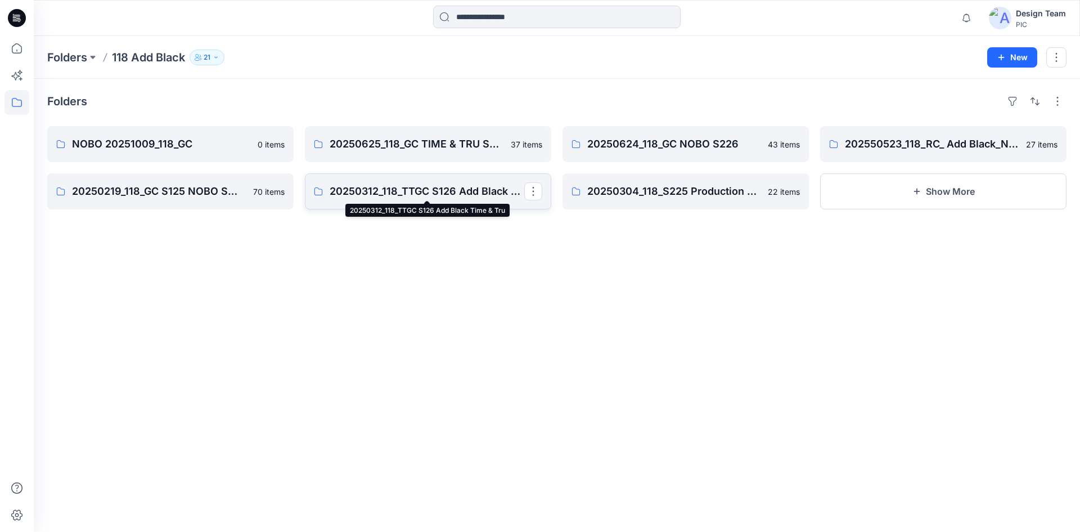
click at [365, 186] on p "20250312_118_TTGC S126 Add Black Time & Tru" at bounding box center [427, 191] width 195 height 16
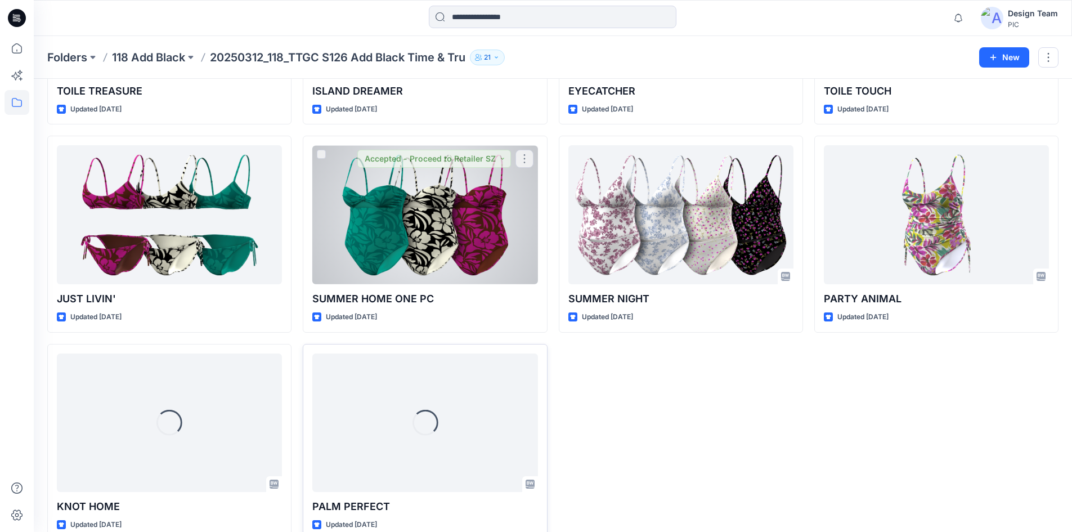
scroll to position [428, 0]
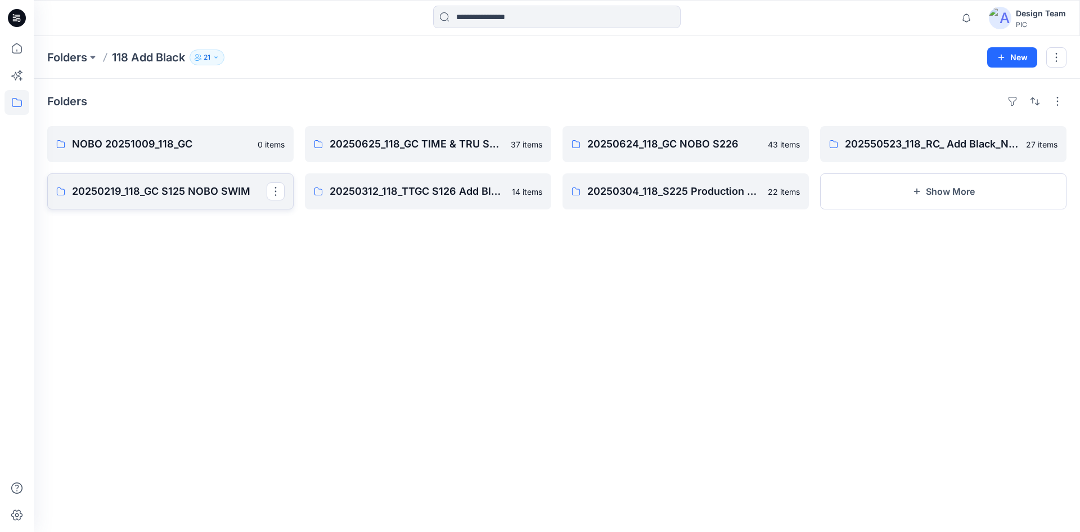
click at [175, 192] on p "20250219_118_GC S125 NOBO SWIM" at bounding box center [169, 191] width 195 height 16
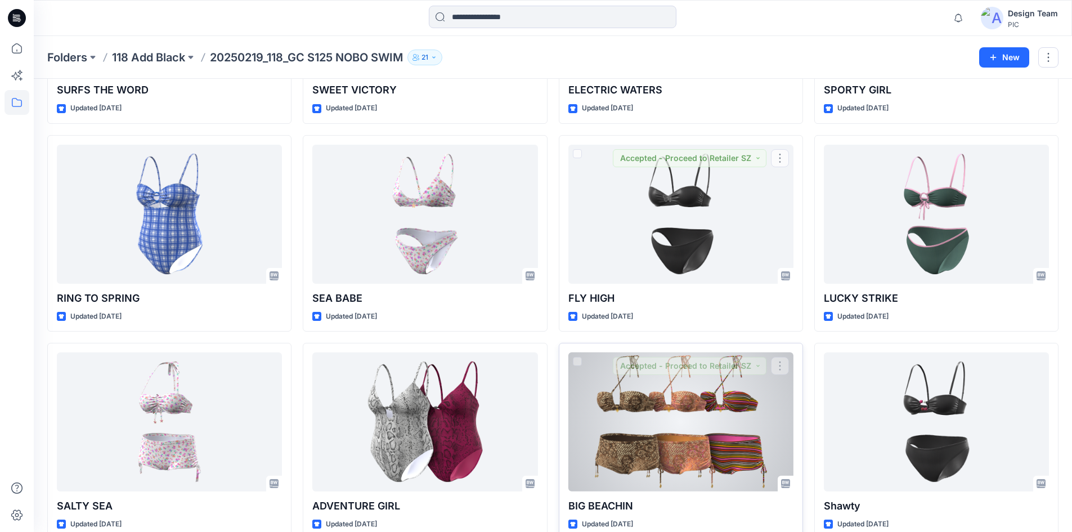
scroll to position [2070, 0]
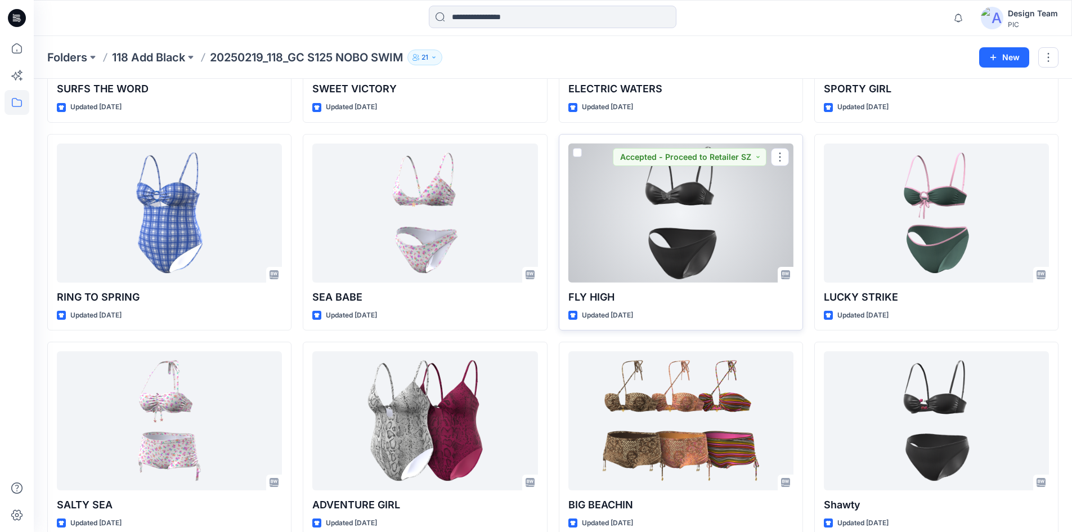
click at [683, 253] on div at bounding box center [680, 213] width 225 height 139
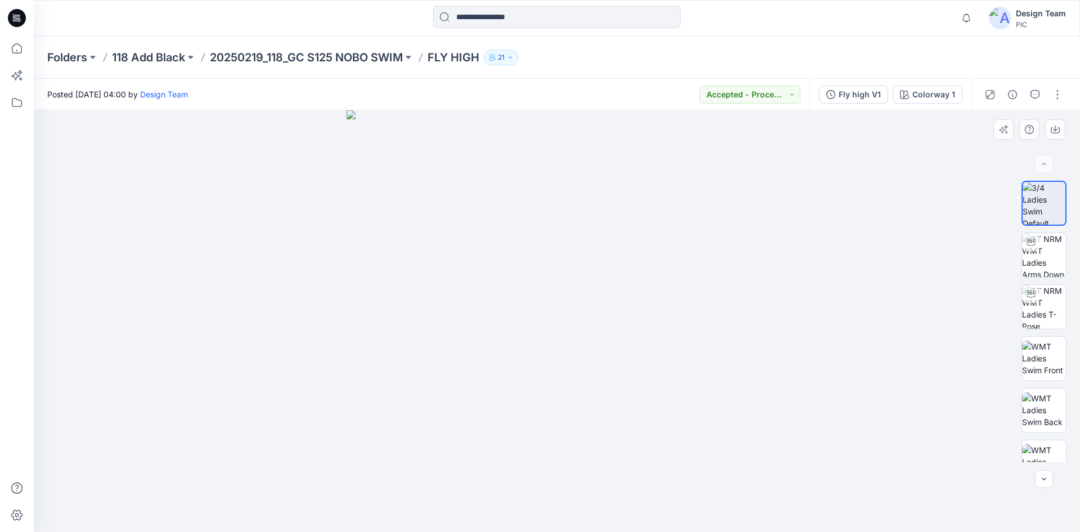
click at [319, 168] on div at bounding box center [557, 320] width 1047 height 421
click at [14, 17] on icon at bounding box center [14, 17] width 3 height 1
